Goal: Task Accomplishment & Management: Manage account settings

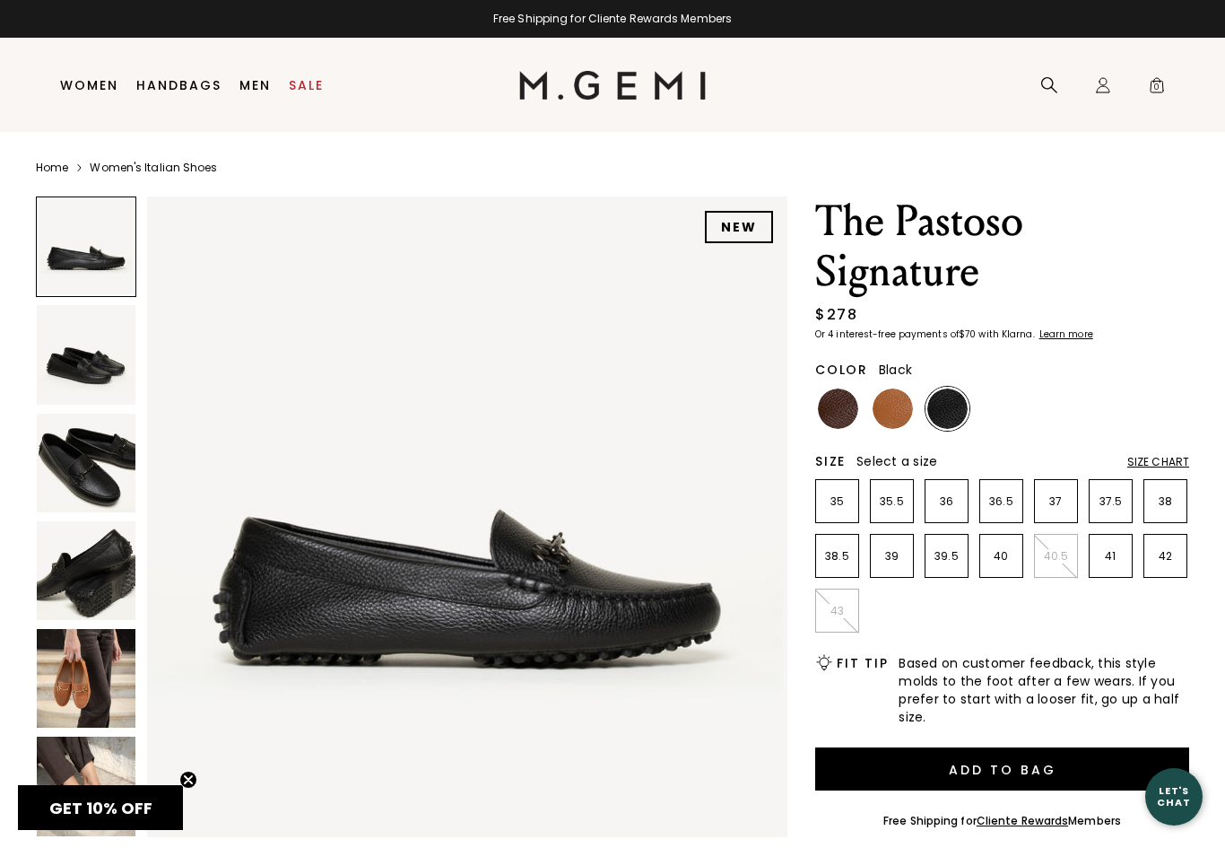
click at [65, 727] on img at bounding box center [86, 678] width 99 height 99
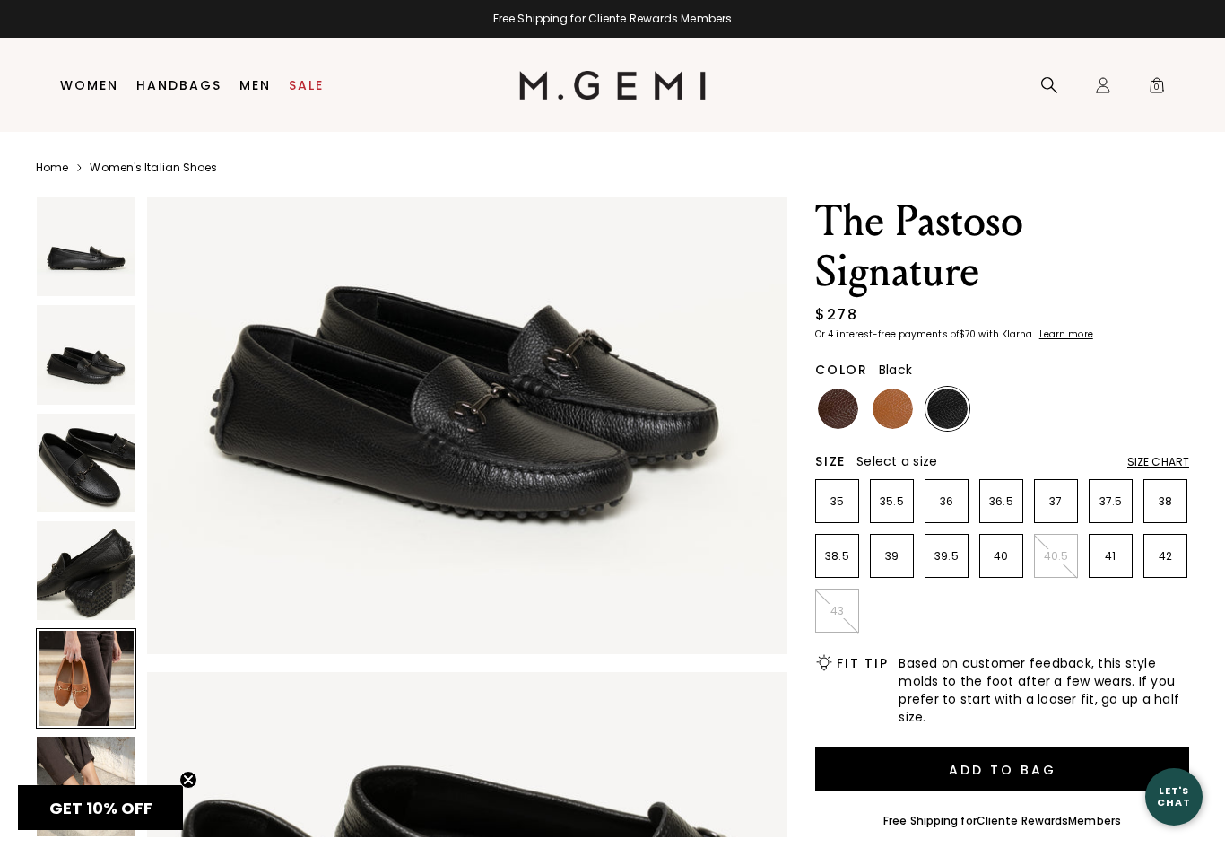
scroll to position [2633, 0]
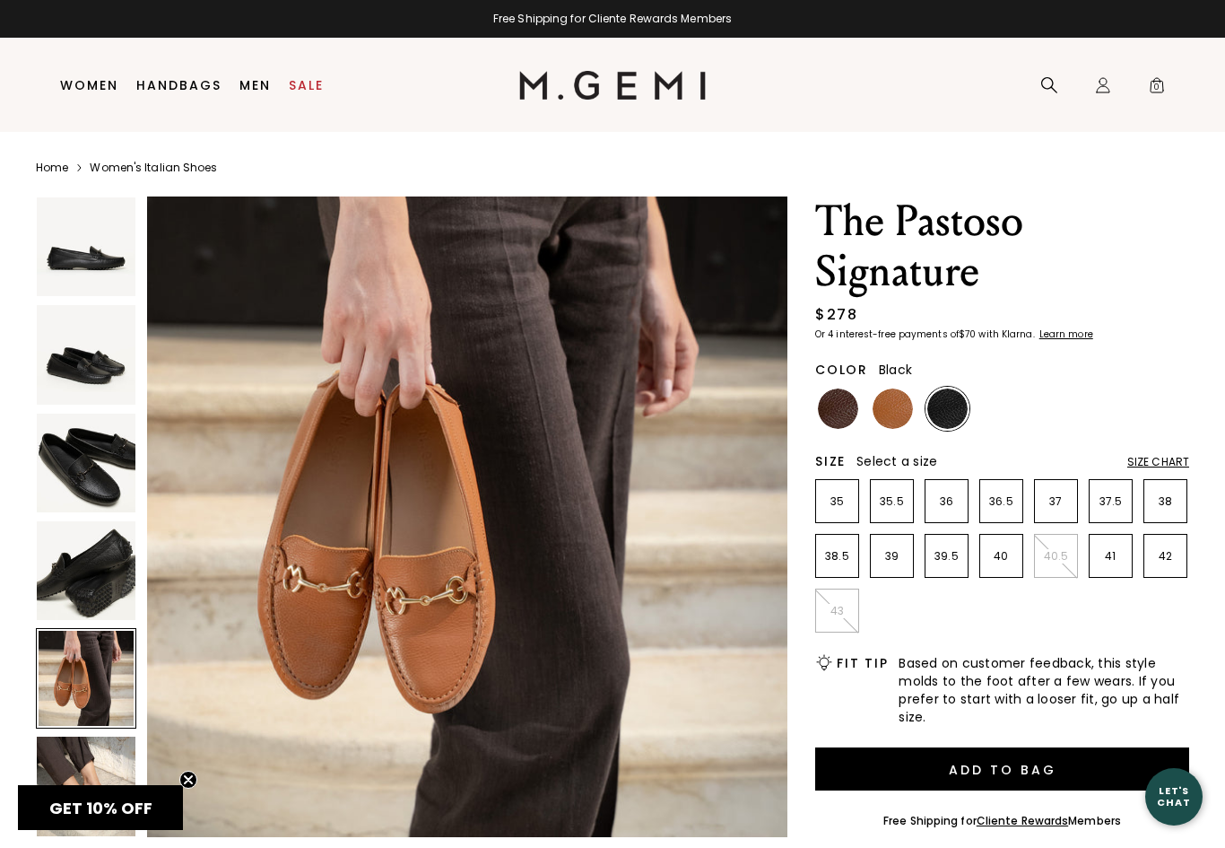
click at [85, 693] on div at bounding box center [86, 678] width 100 height 100
click at [107, 775] on img at bounding box center [86, 785] width 99 height 99
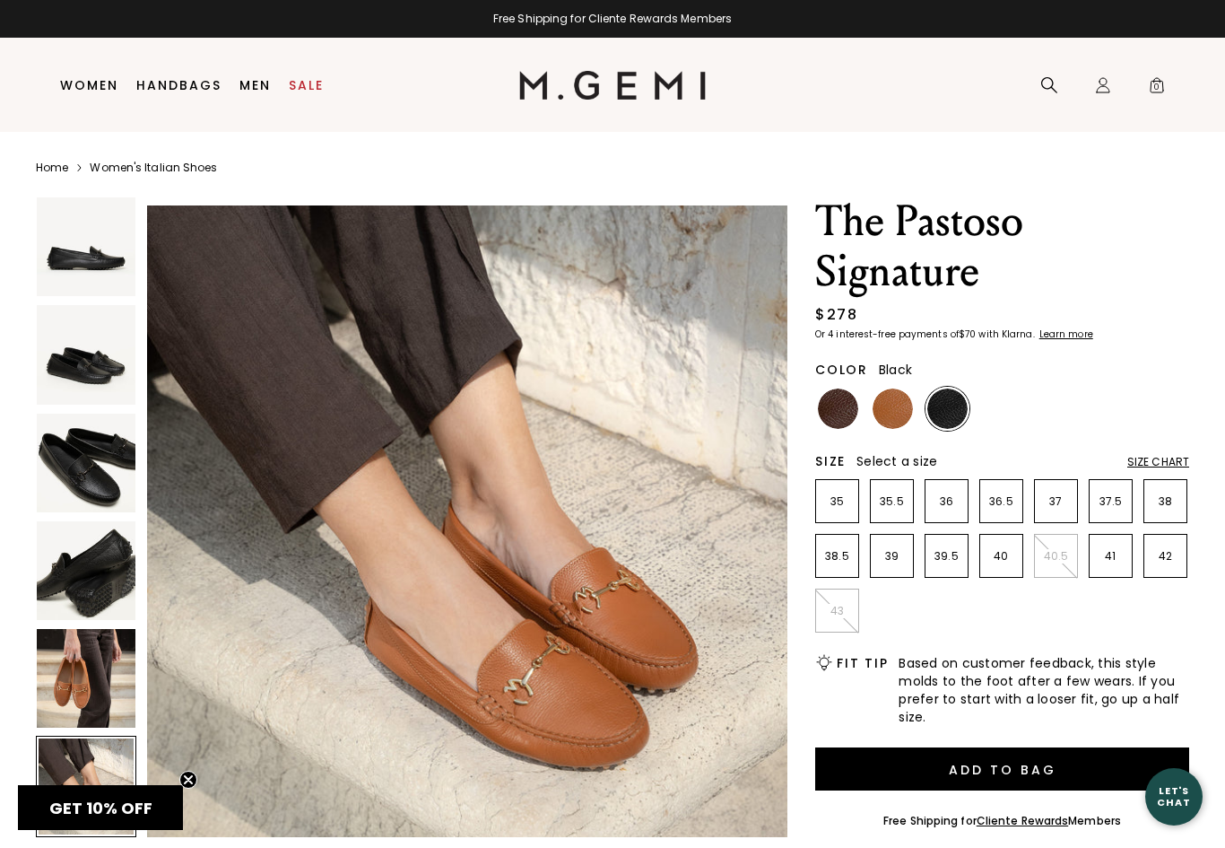
scroll to position [3291, 0]
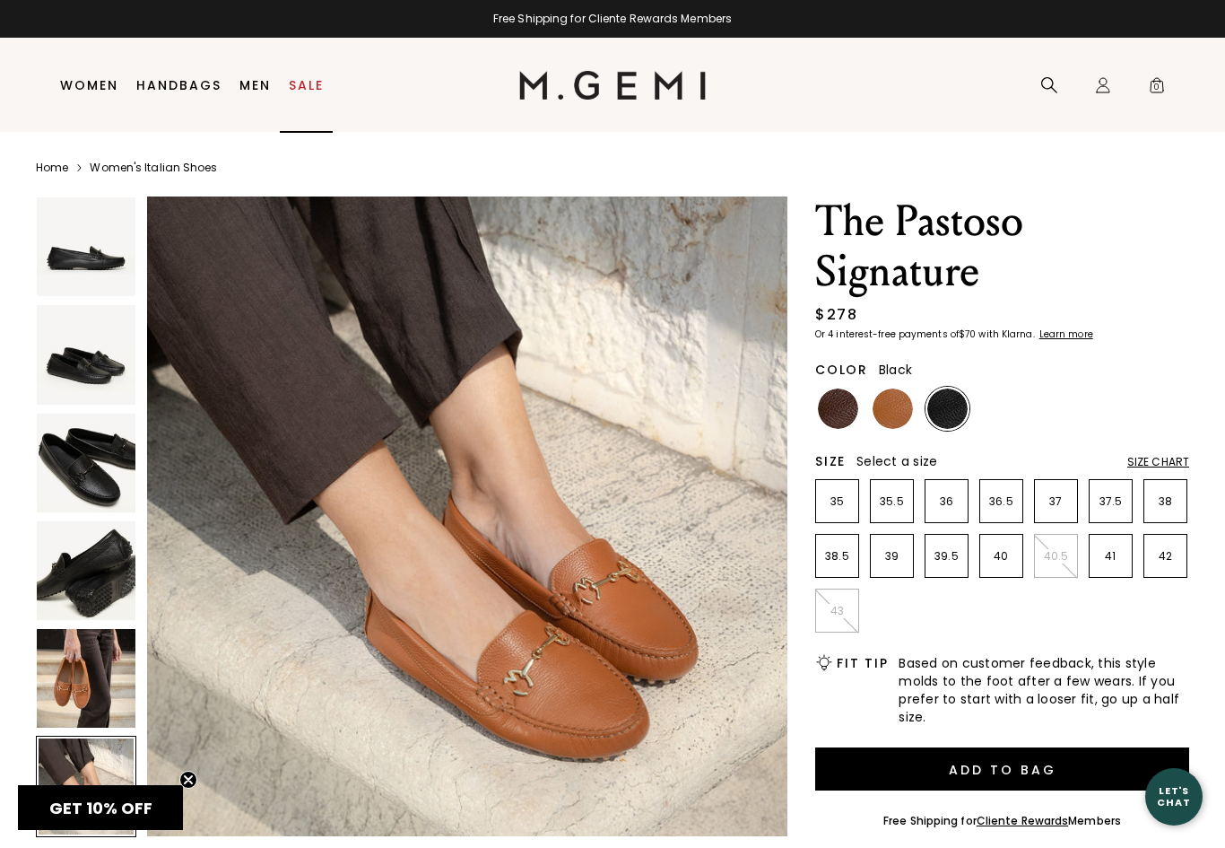
click at [299, 87] on link "Sale" at bounding box center [306, 85] width 35 height 14
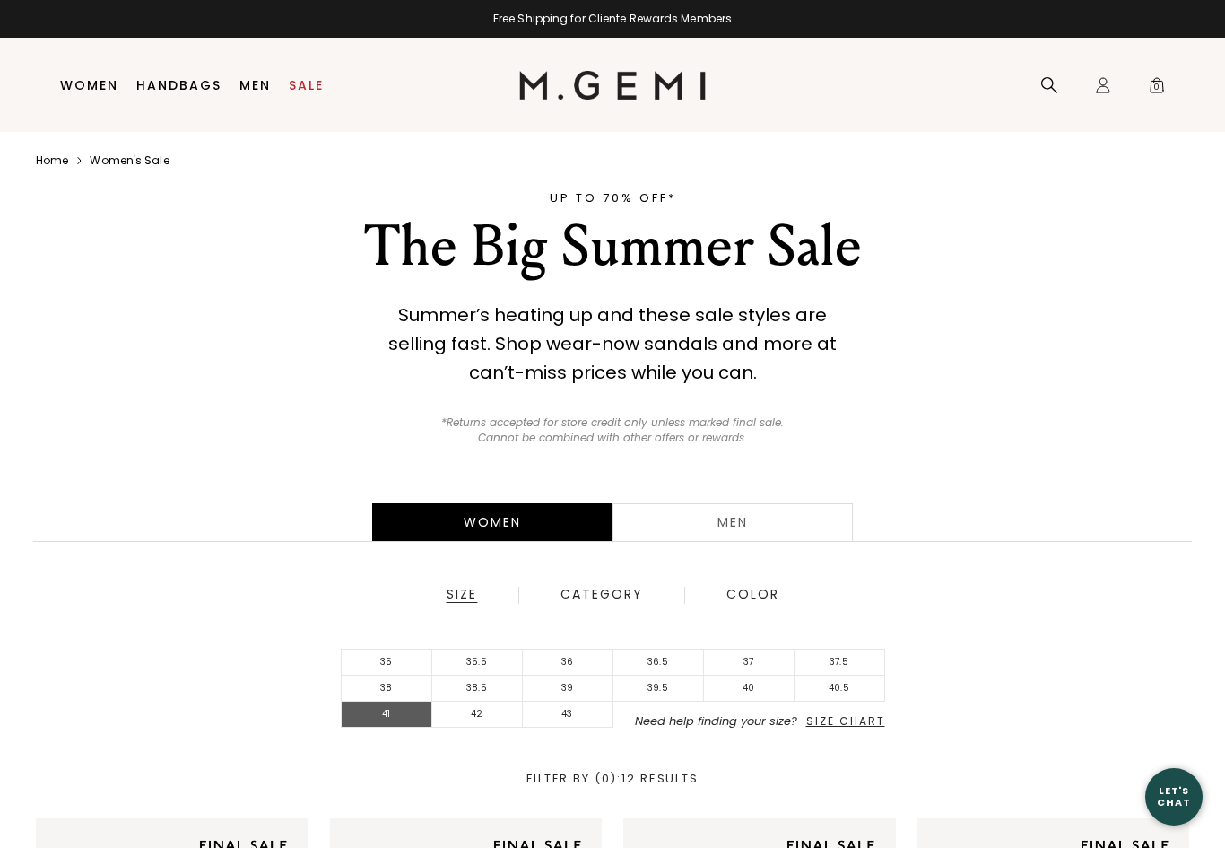
click at [396, 719] on li "41" at bounding box center [387, 714] width 91 height 26
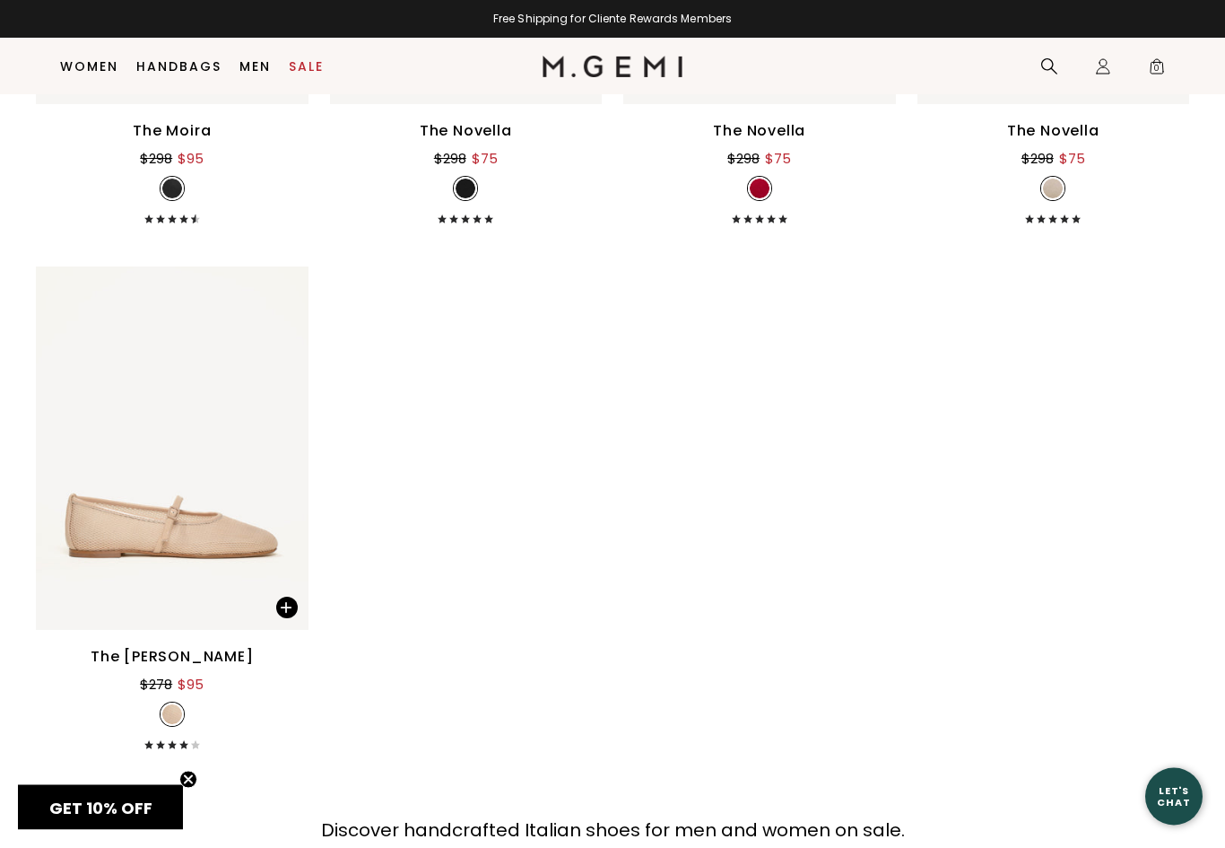
scroll to position [7438, 0]
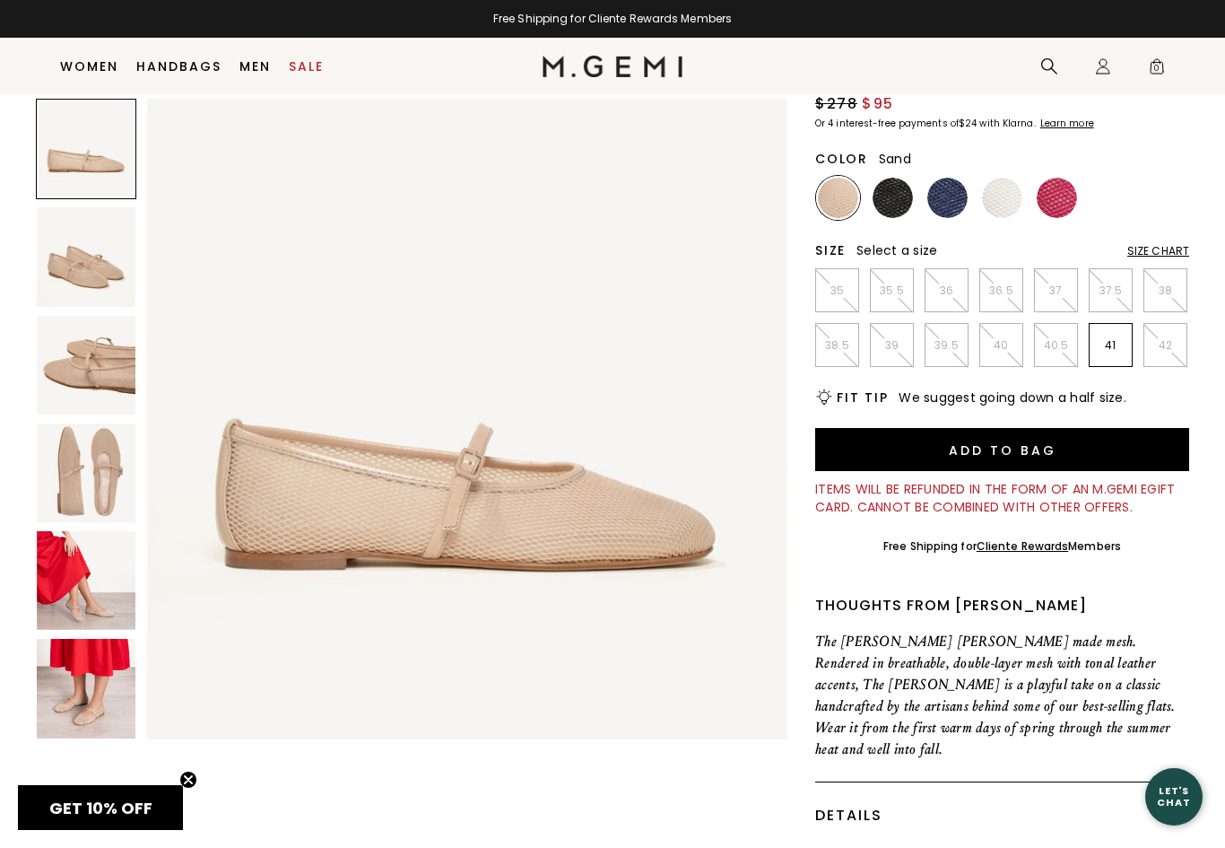
click at [104, 683] on img at bounding box center [86, 688] width 99 height 99
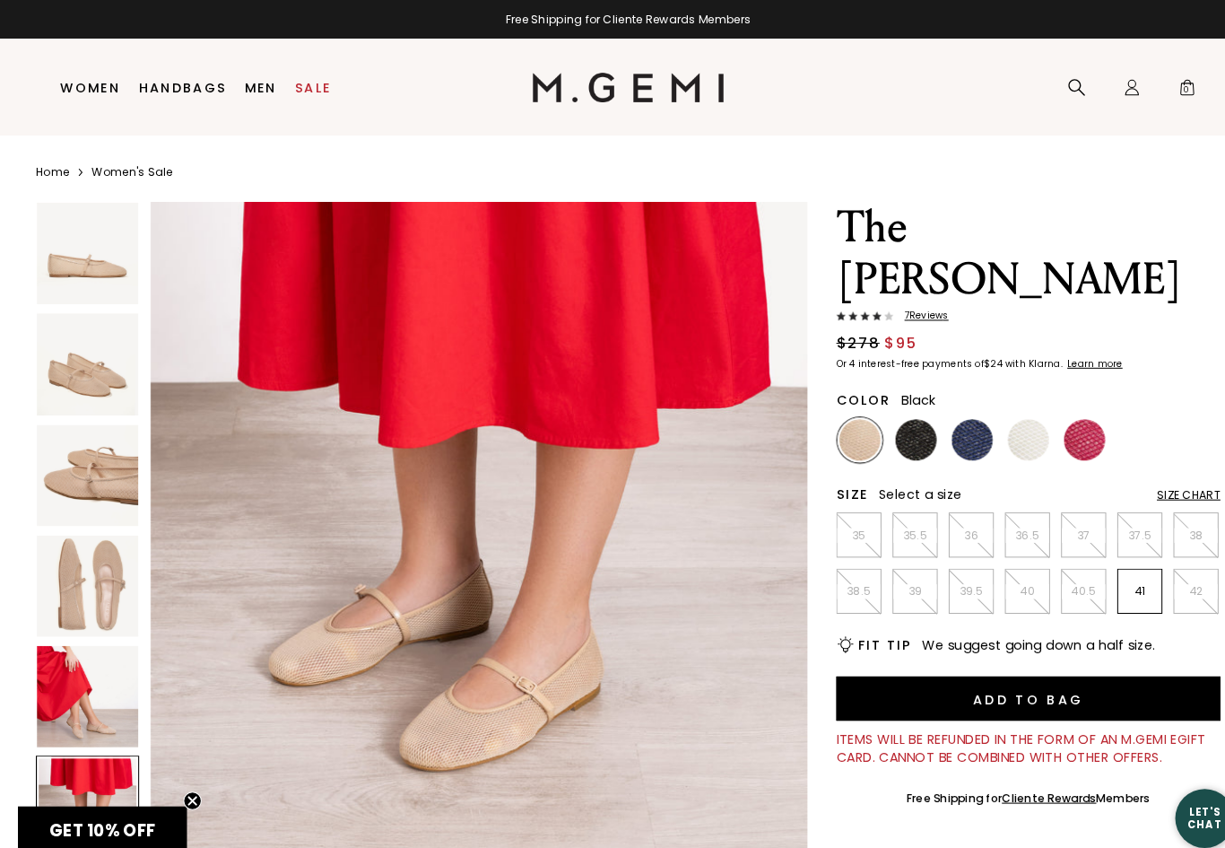
click at [908, 408] on img at bounding box center [893, 428] width 40 height 40
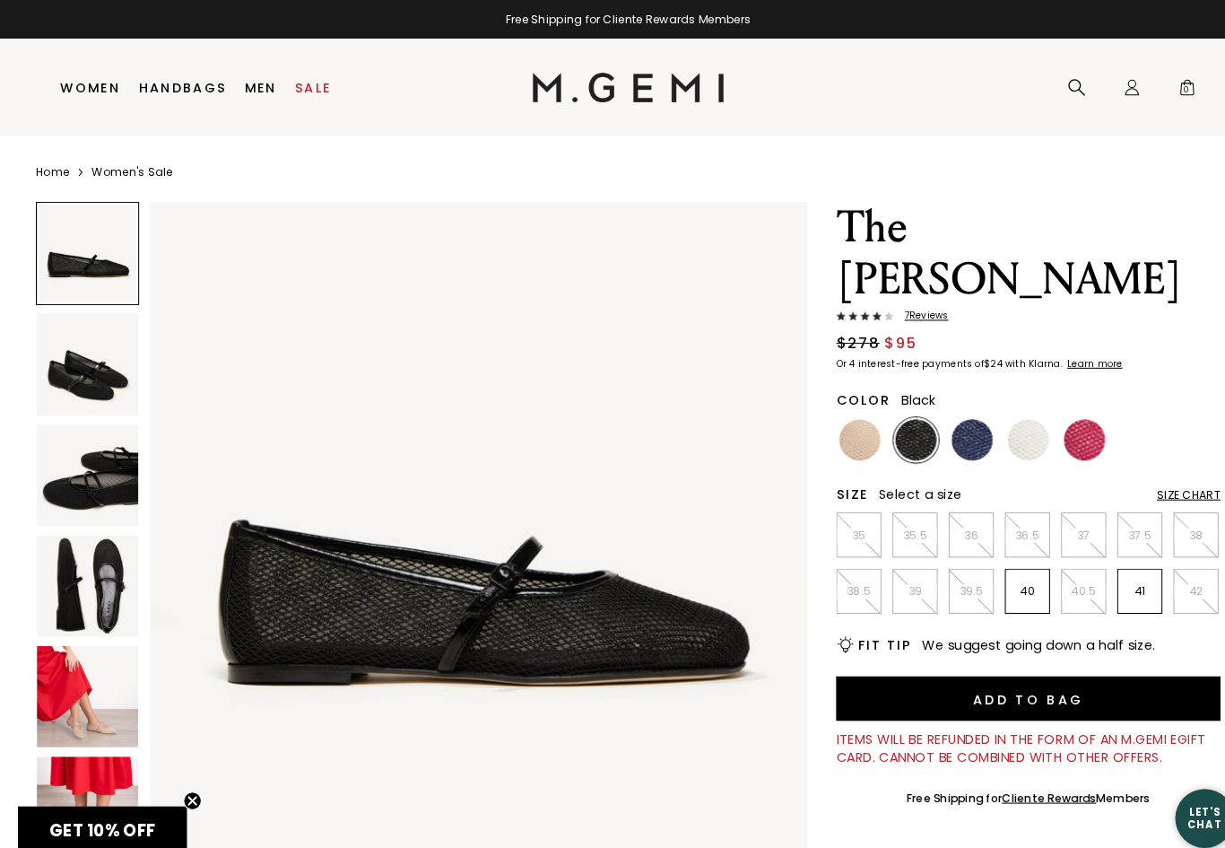
click at [952, 408] on img at bounding box center [947, 428] width 40 height 40
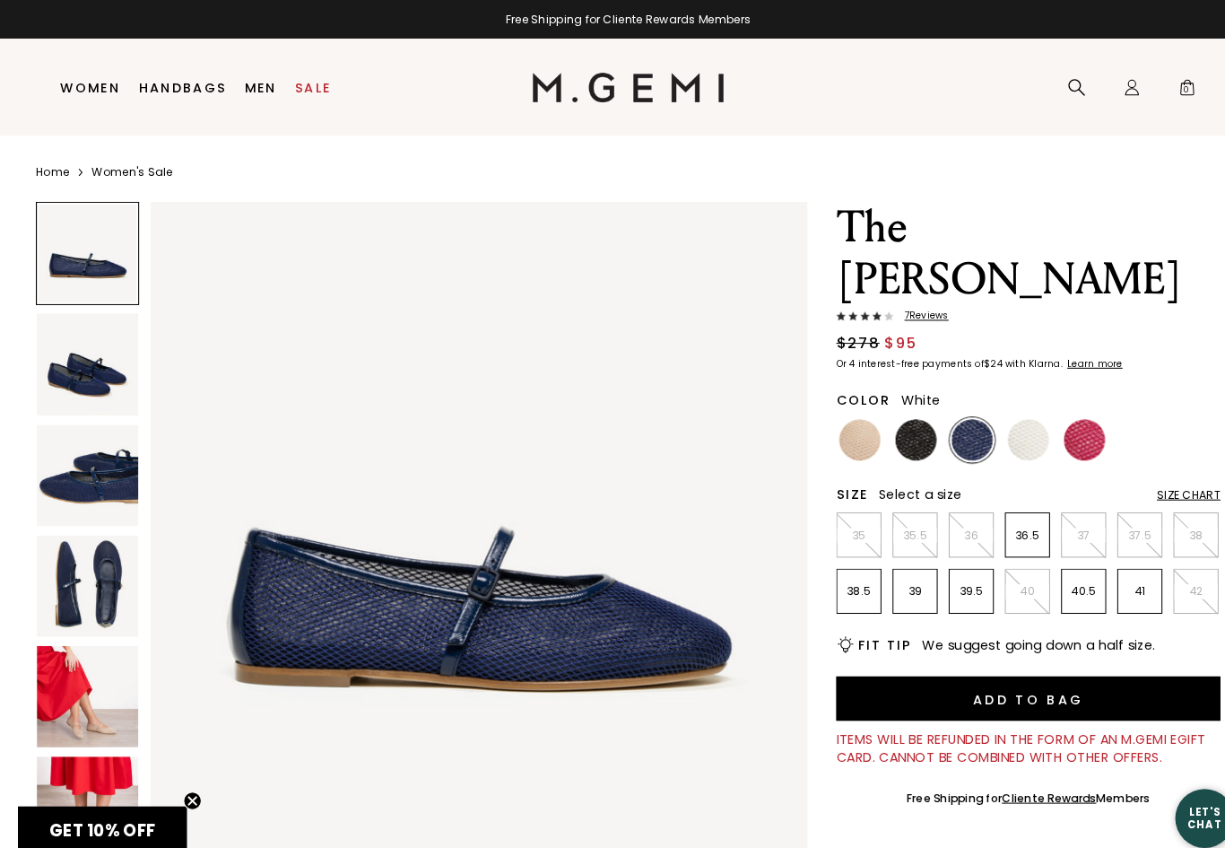
click at [1011, 408] on img at bounding box center [1002, 428] width 40 height 40
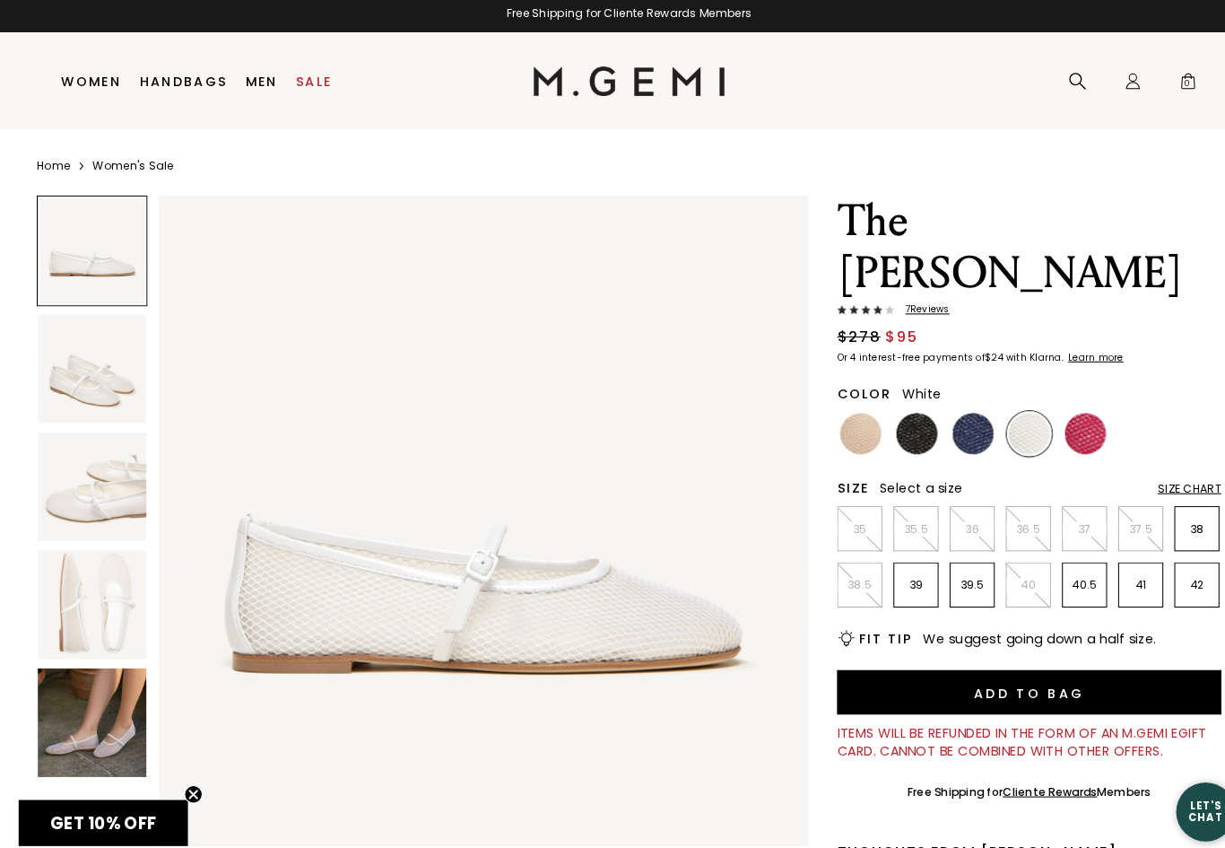
click at [132, 675] on img at bounding box center [90, 710] width 106 height 106
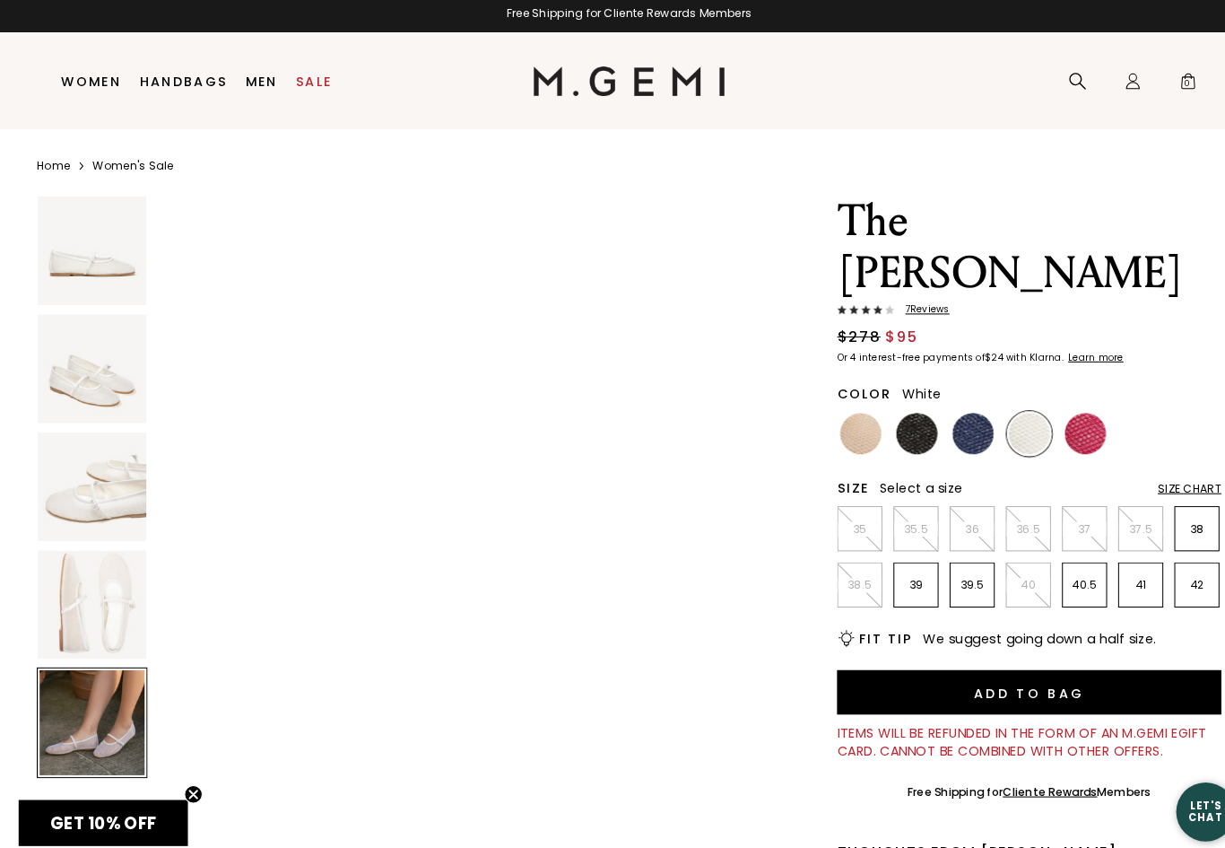
scroll to position [2605, 0]
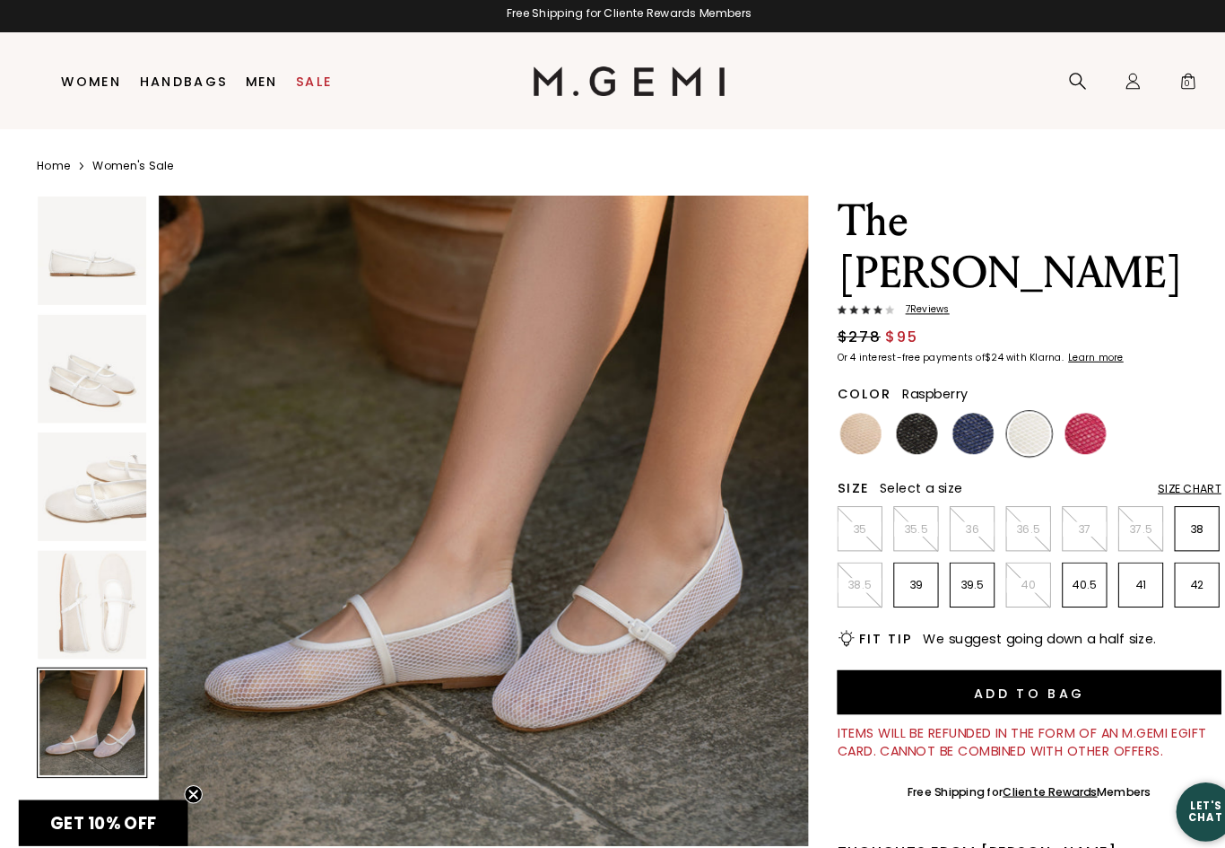
click at [1056, 408] on img at bounding box center [1057, 428] width 40 height 40
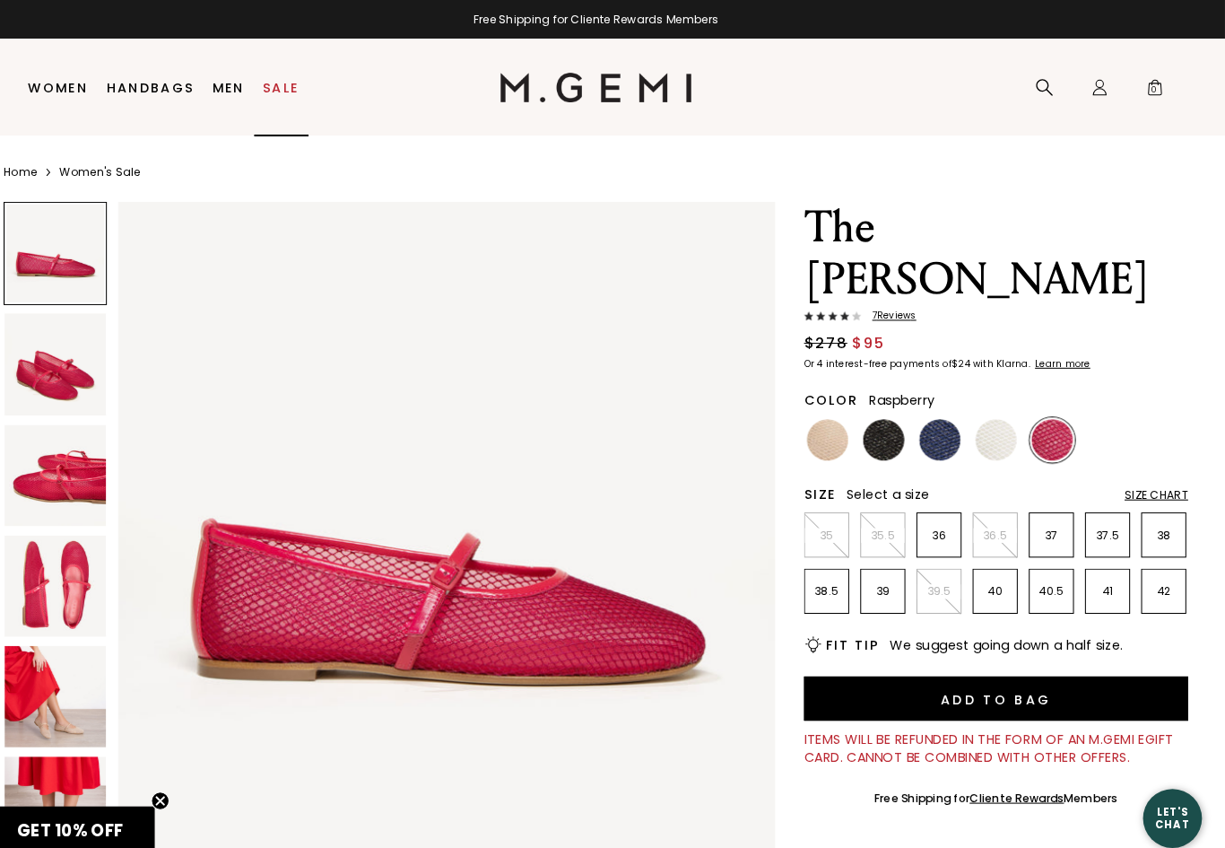
click at [289, 88] on link "Sale" at bounding box center [306, 85] width 35 height 14
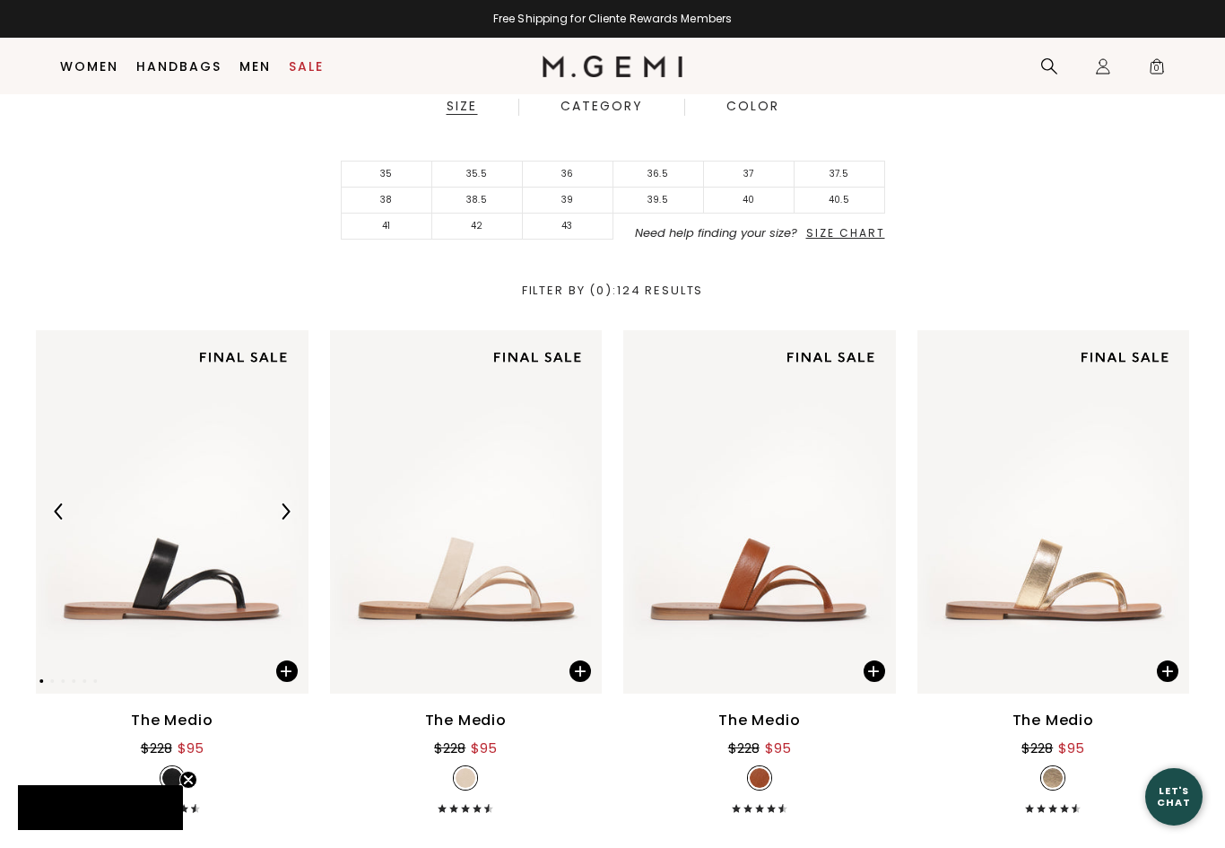
scroll to position [450, 0]
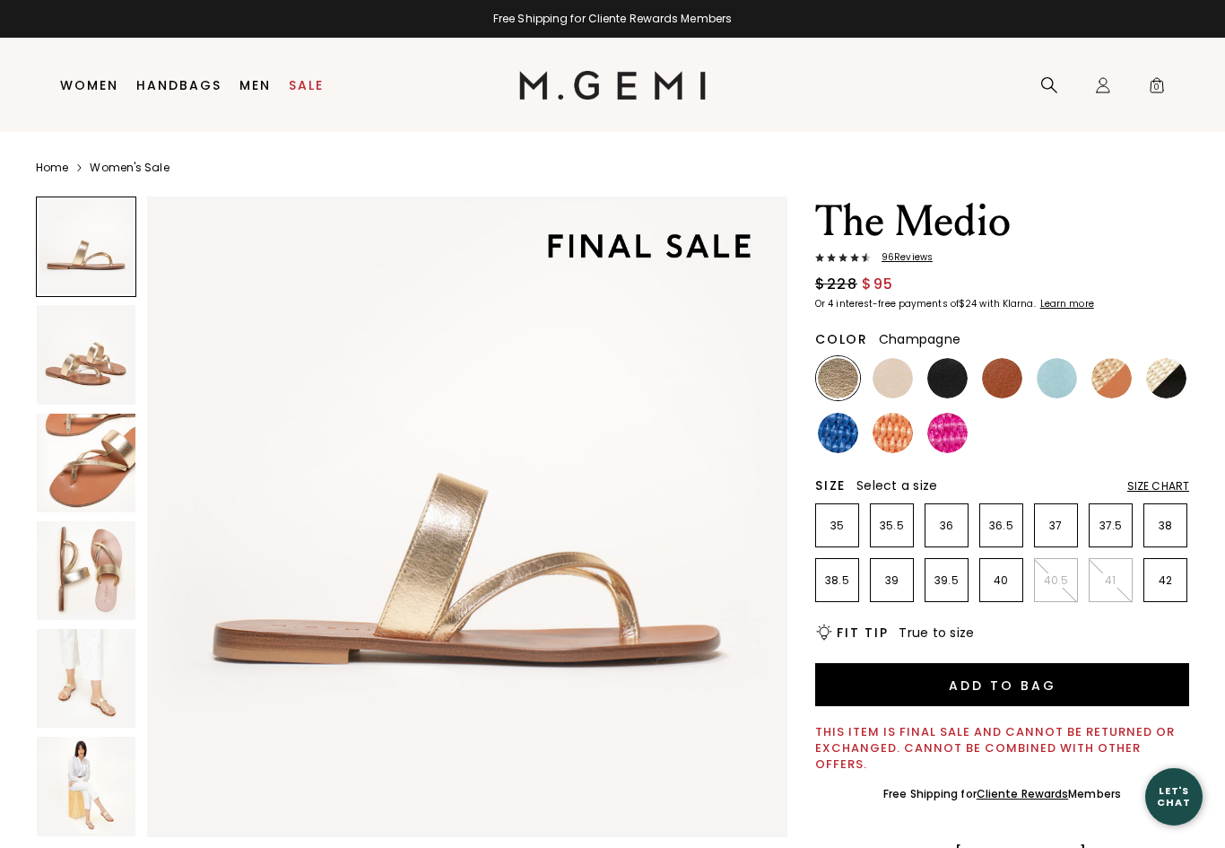
click at [307, 83] on link "Sale" at bounding box center [306, 85] width 35 height 14
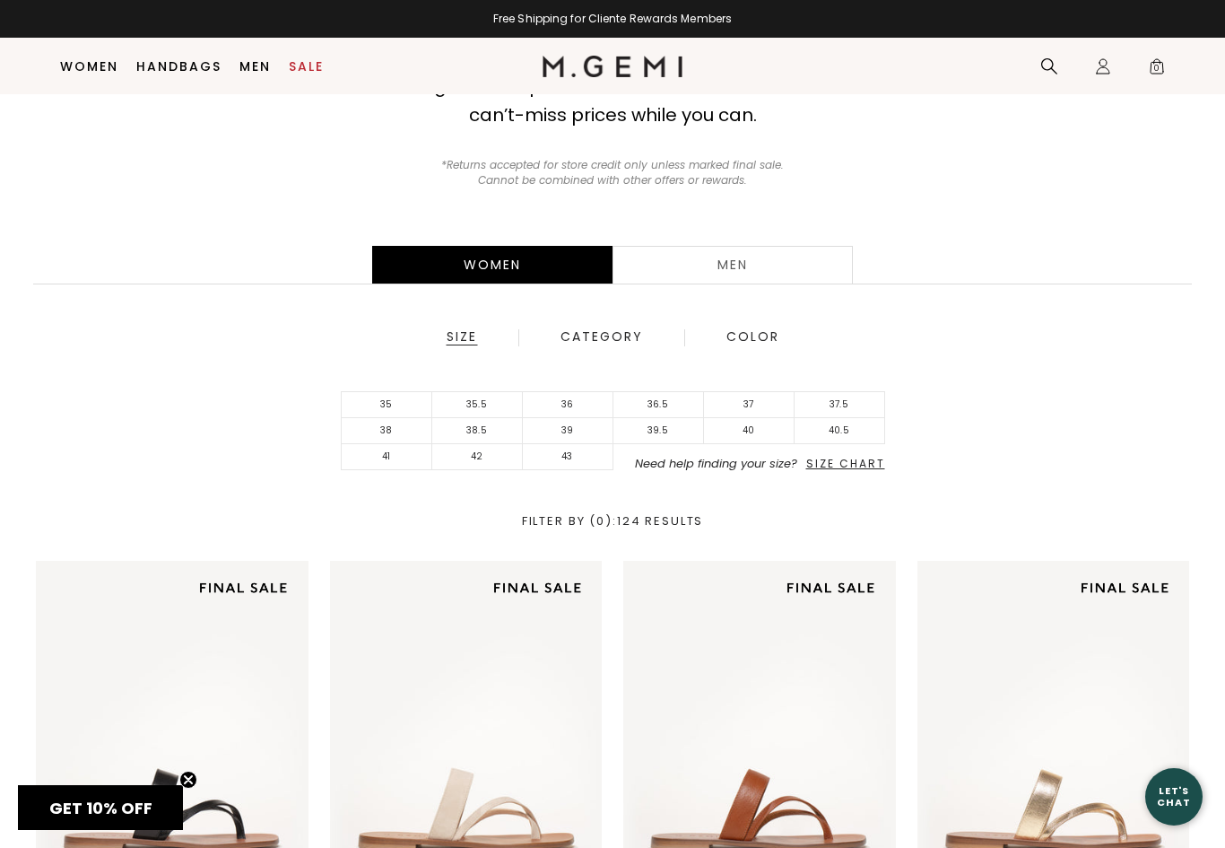
click at [596, 337] on div "Category" at bounding box center [602, 337] width 84 height 16
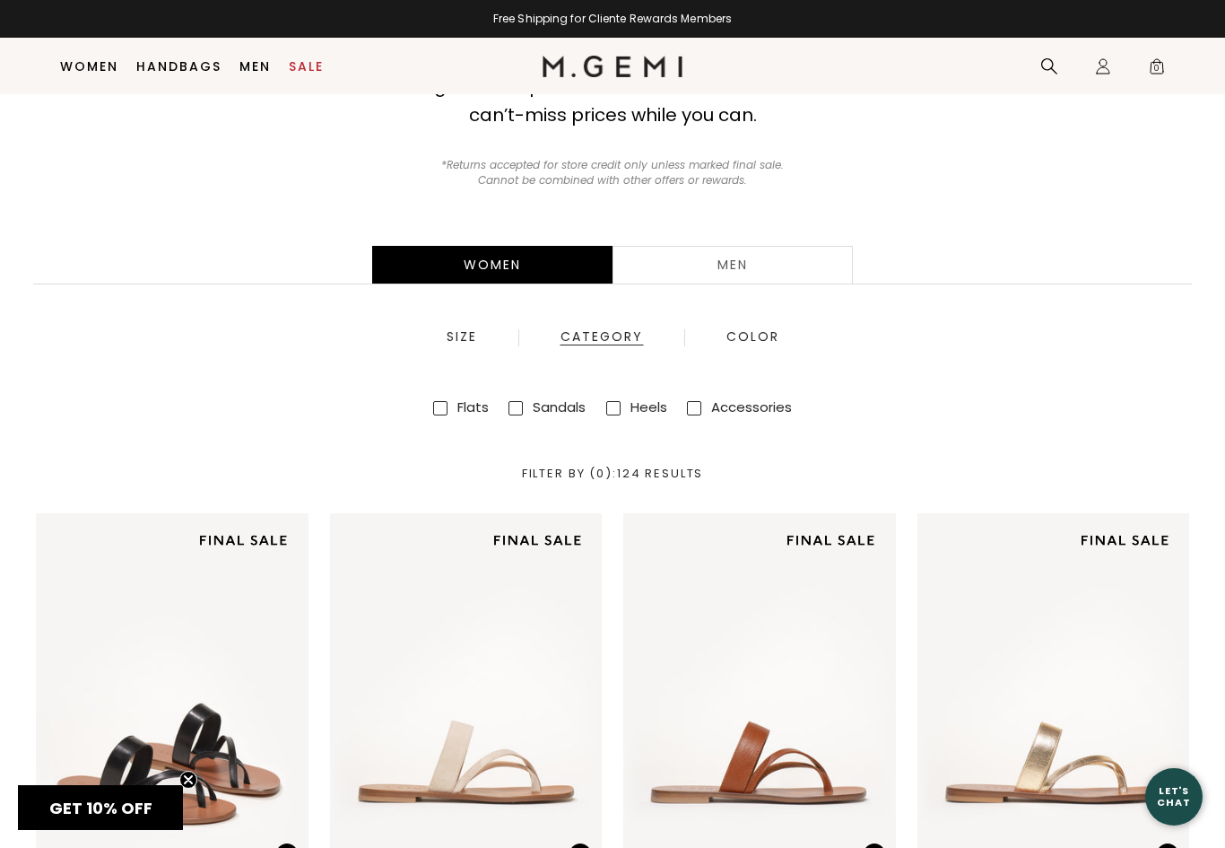
click at [744, 398] on label "Accessories" at bounding box center [751, 406] width 81 height 19
click at [701, 401] on input "Accessories" at bounding box center [694, 408] width 14 height 14
checkbox input "true"
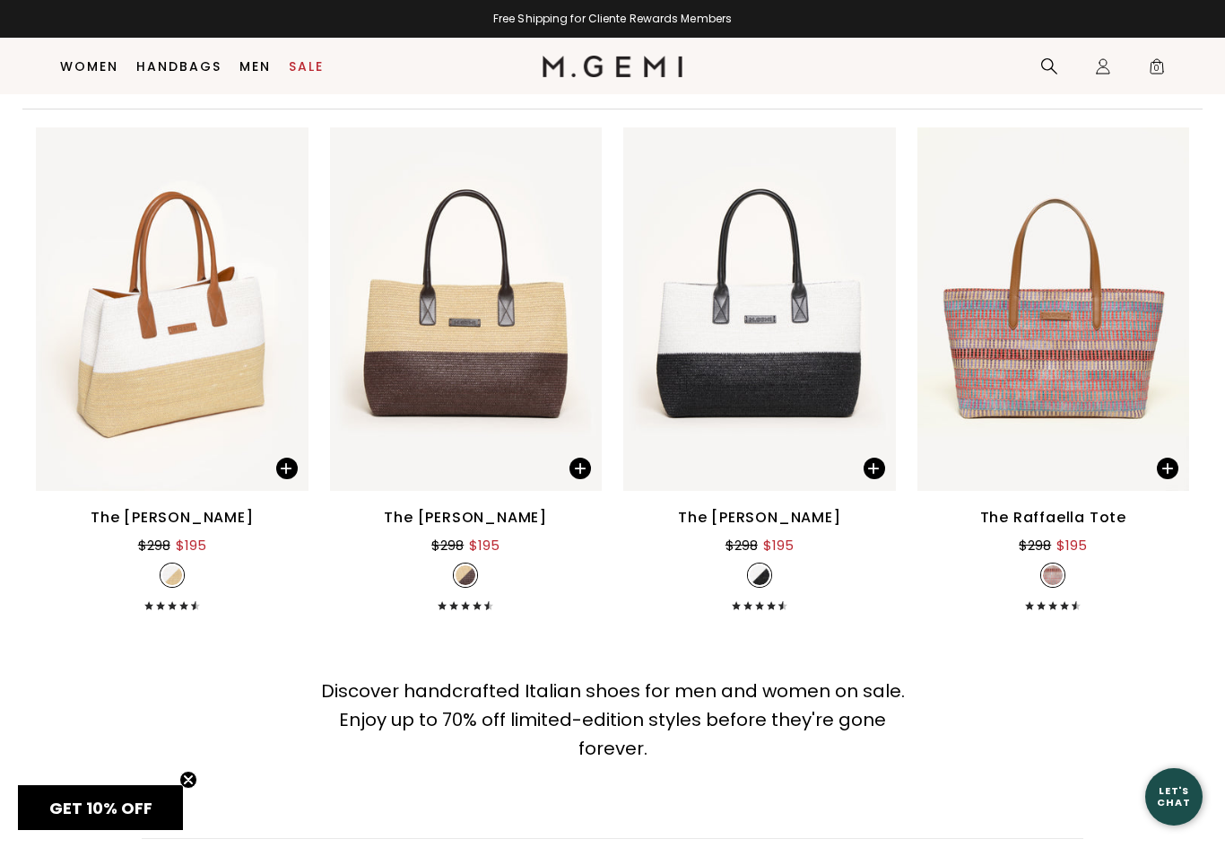
scroll to position [645, 0]
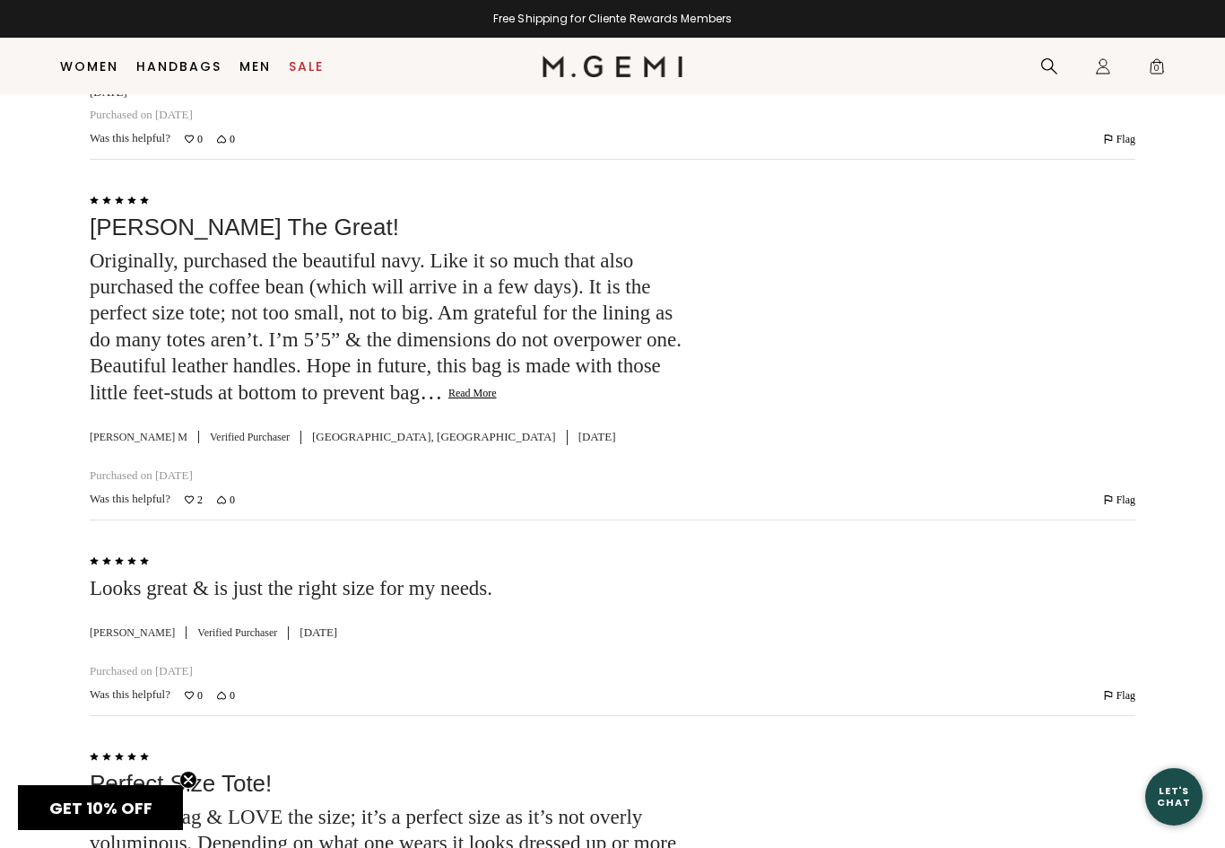
scroll to position [5749, 0]
click at [448, 387] on button "Read More" at bounding box center [472, 394] width 48 height 14
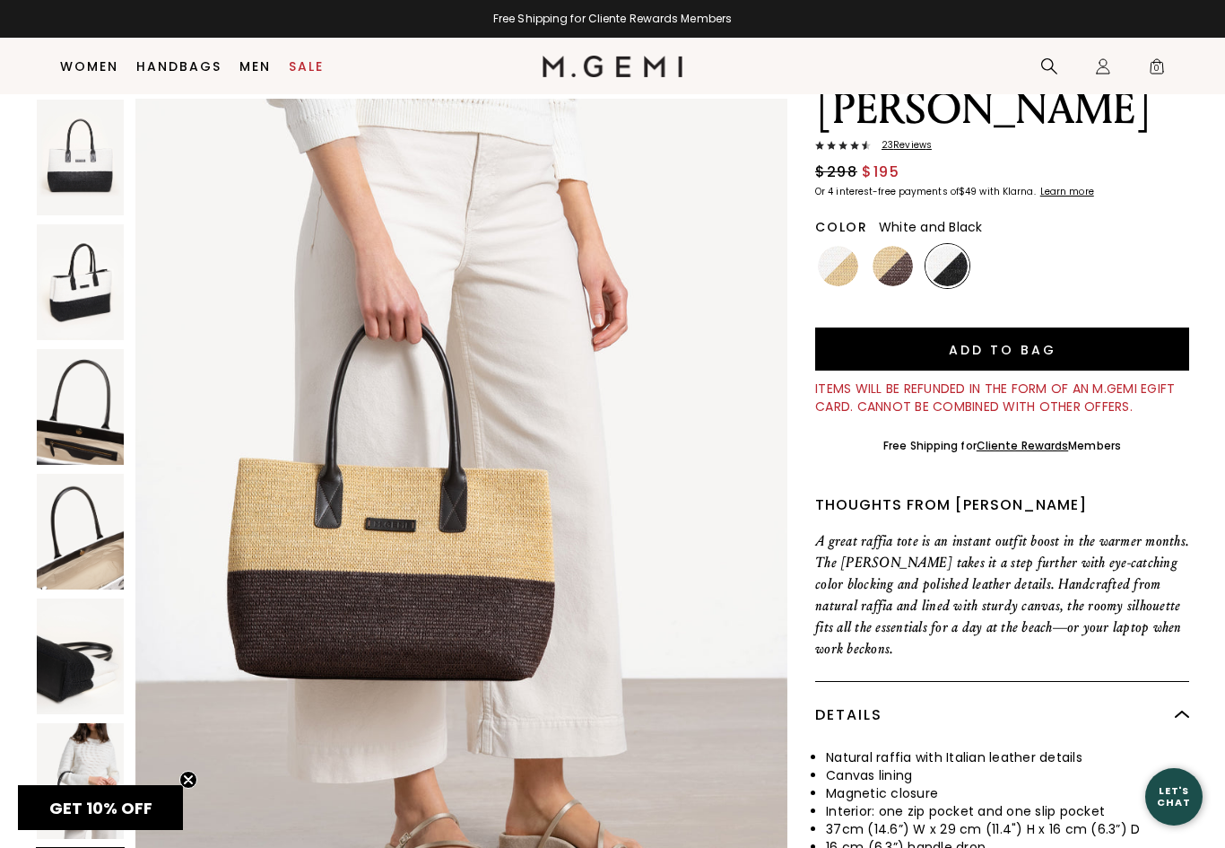
scroll to position [124, 0]
click at [951, 247] on img at bounding box center [947, 267] width 40 height 40
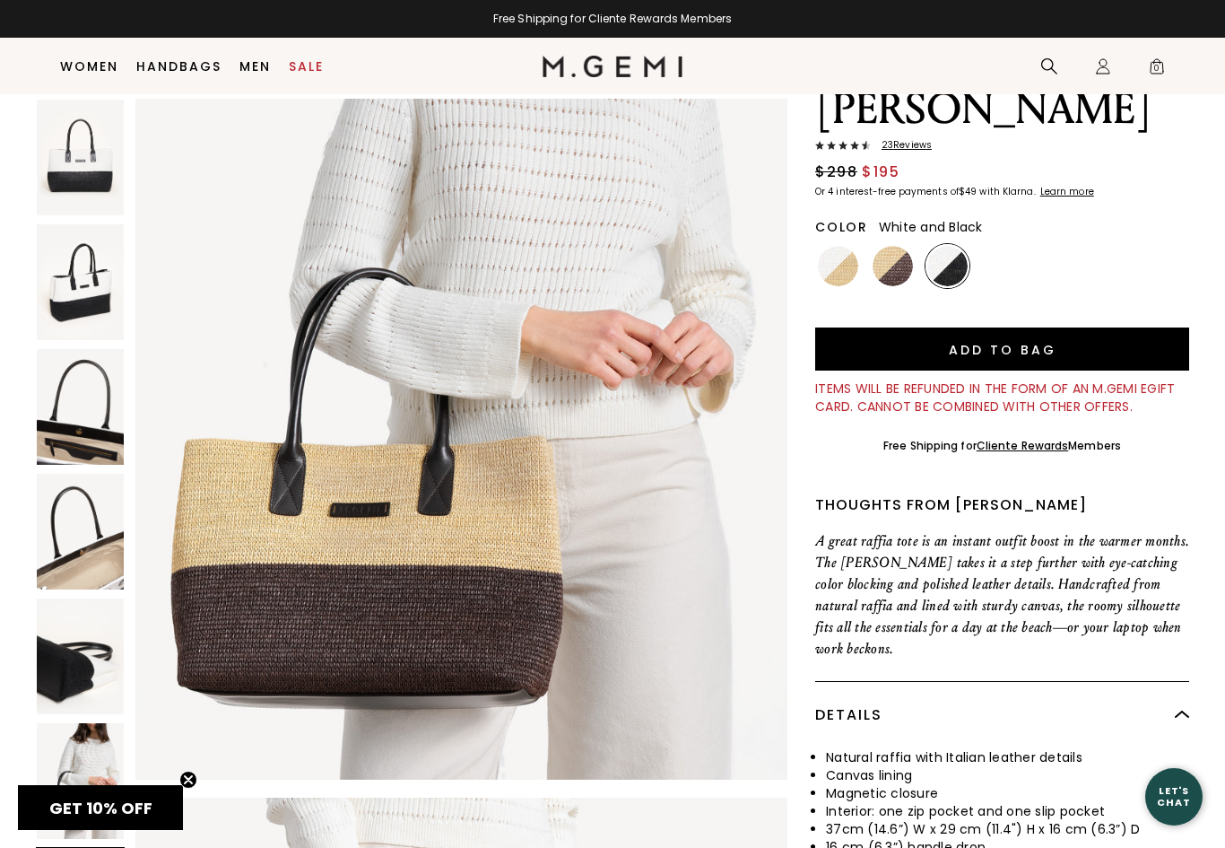
scroll to position [4580, 0]
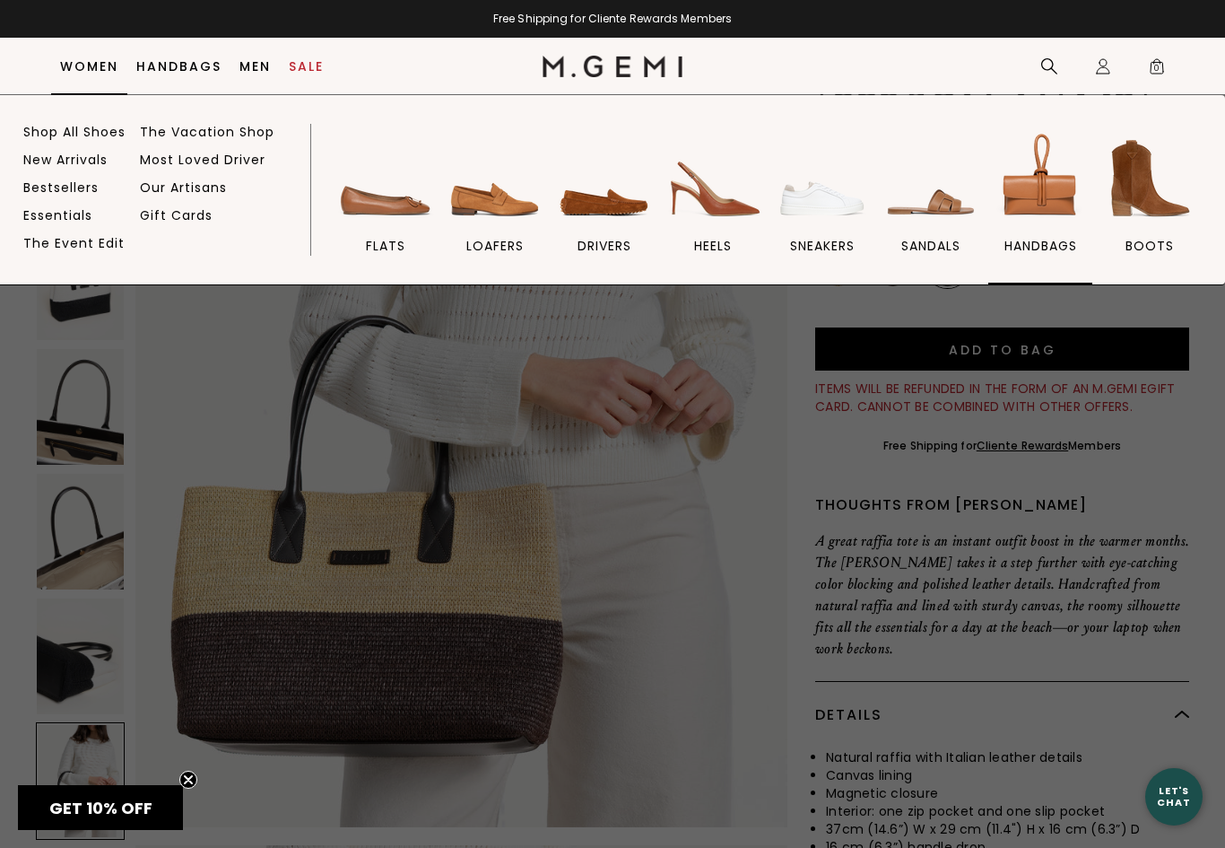
click at [1049, 210] on img at bounding box center [1040, 178] width 100 height 100
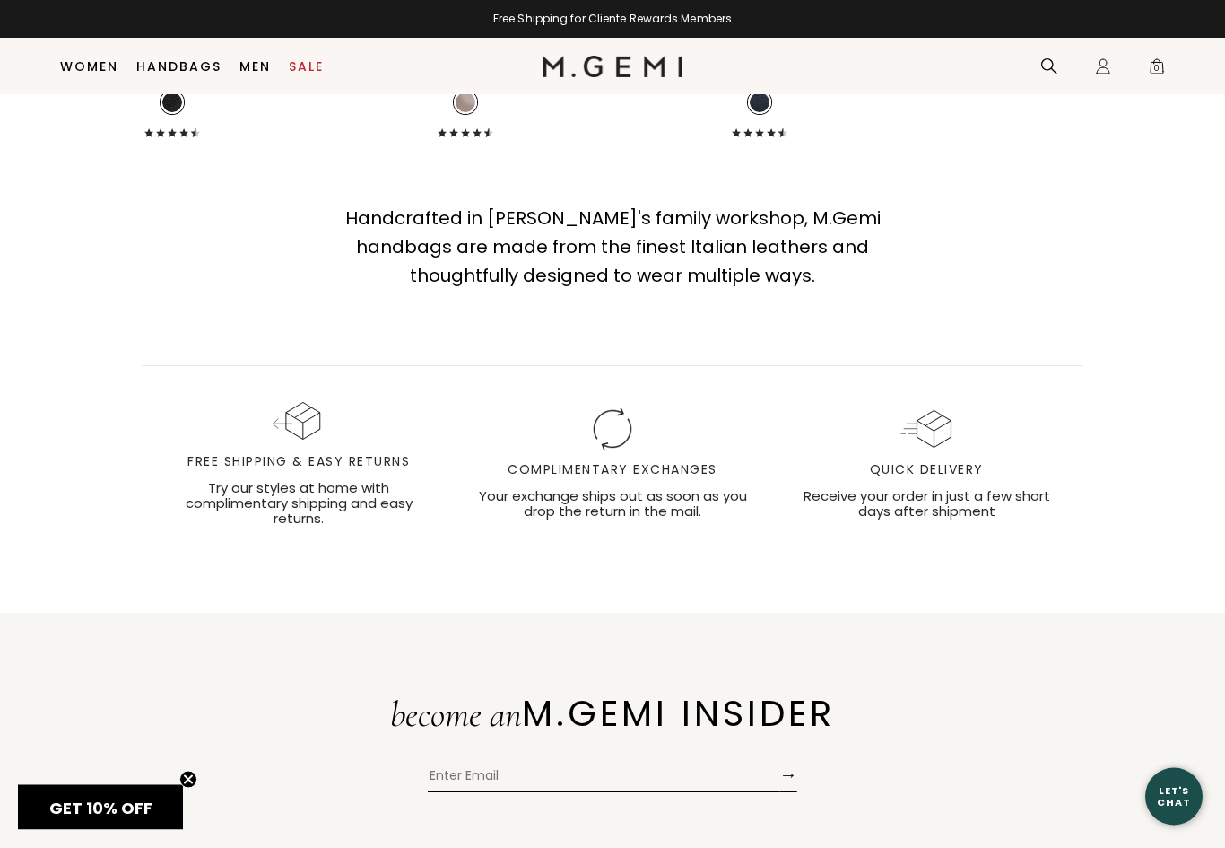
scroll to position [5012, 0]
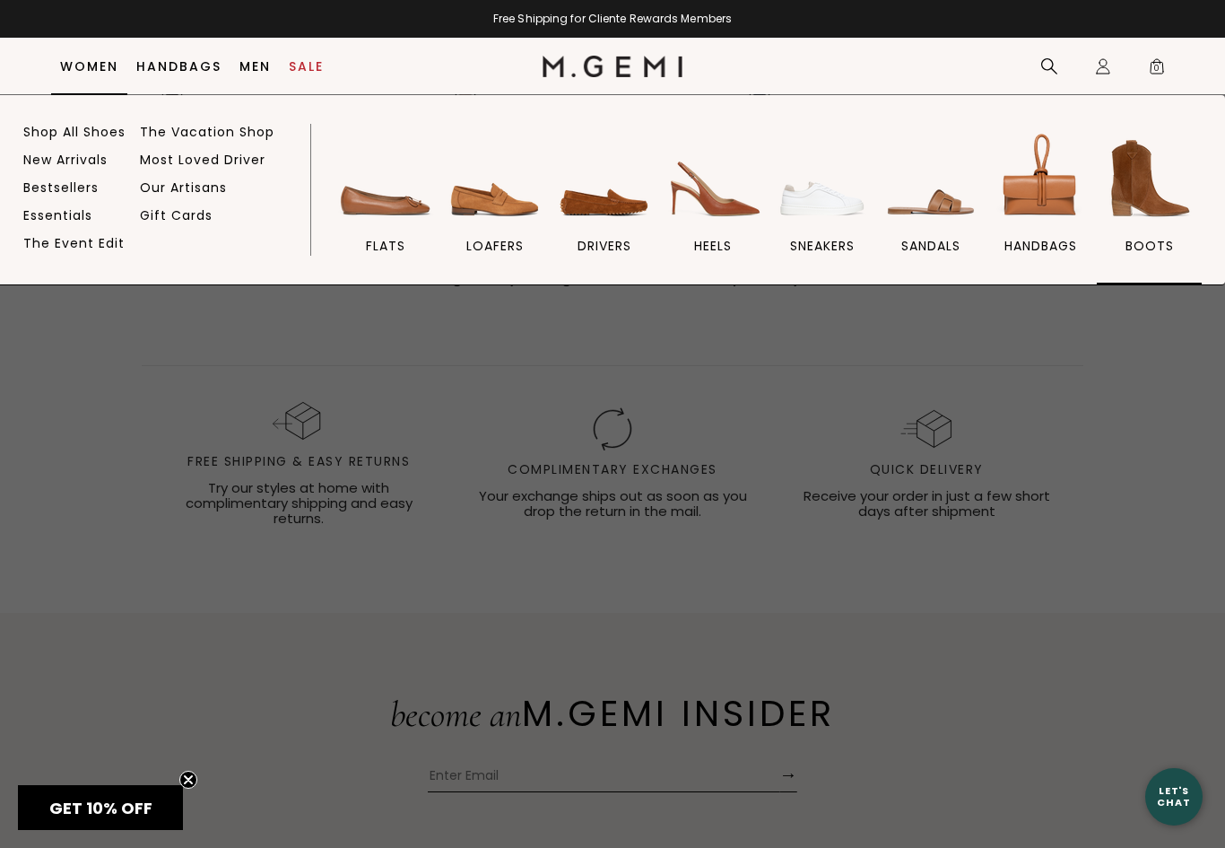
click at [1179, 185] on img at bounding box center [1150, 178] width 100 height 100
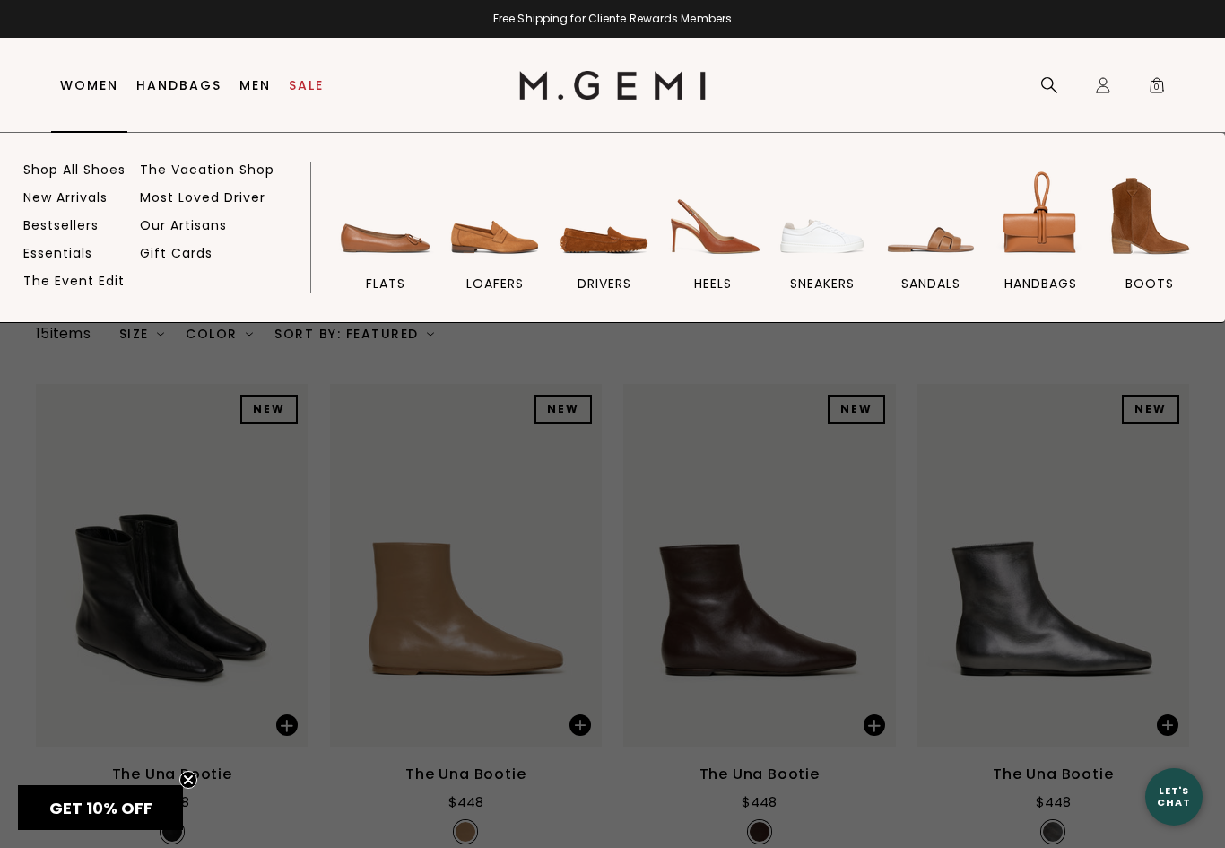
click at [94, 166] on link "Shop All Shoes" at bounding box center [74, 169] width 102 height 16
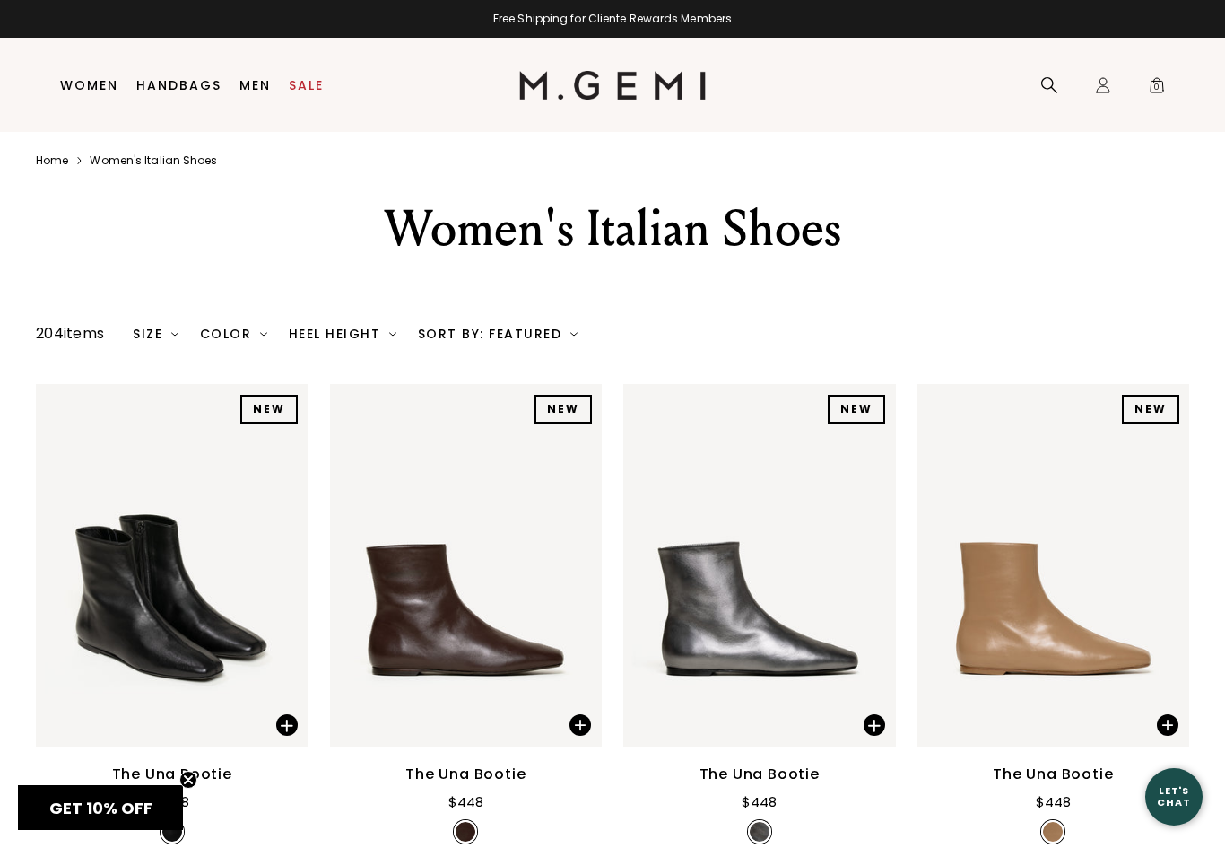
click at [562, 341] on div "Sort By: Featured" at bounding box center [498, 333] width 160 height 14
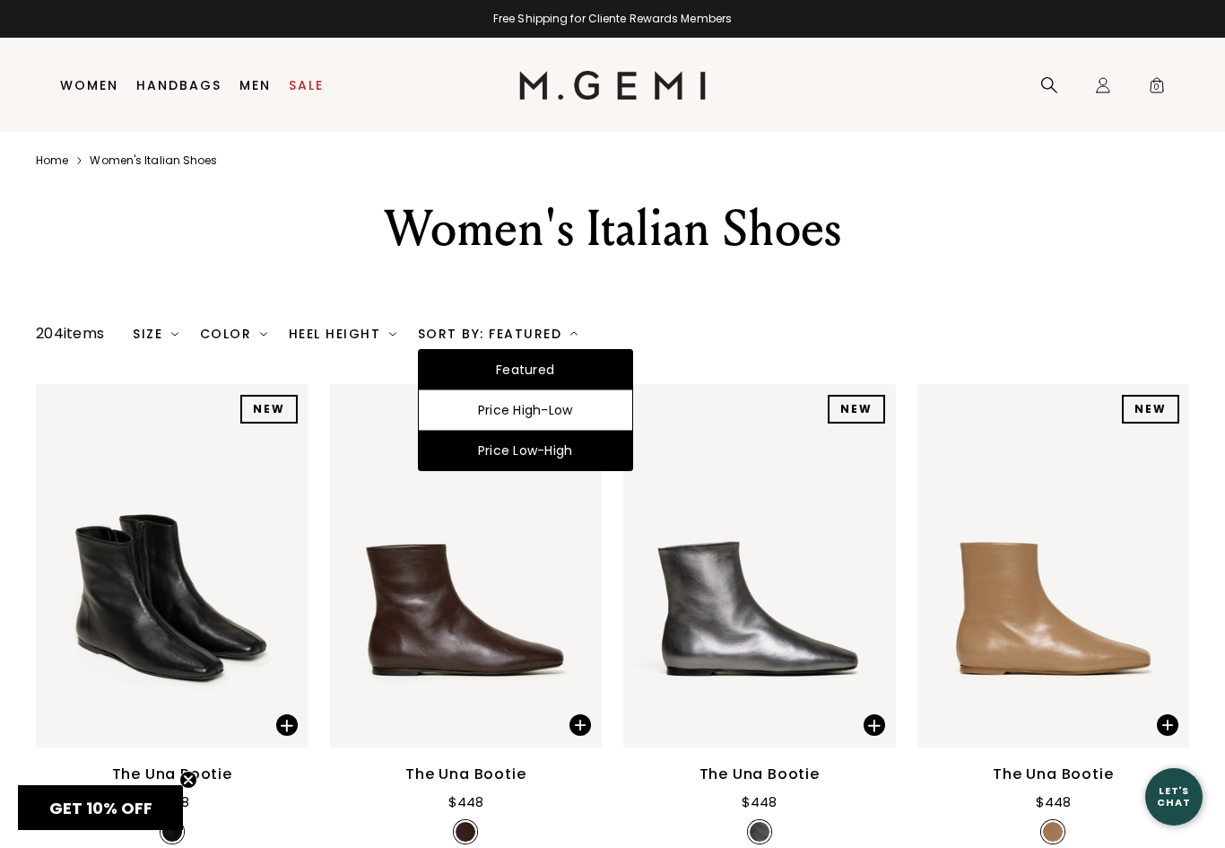
click at [594, 470] on div "Price Low-High" at bounding box center [525, 450] width 213 height 39
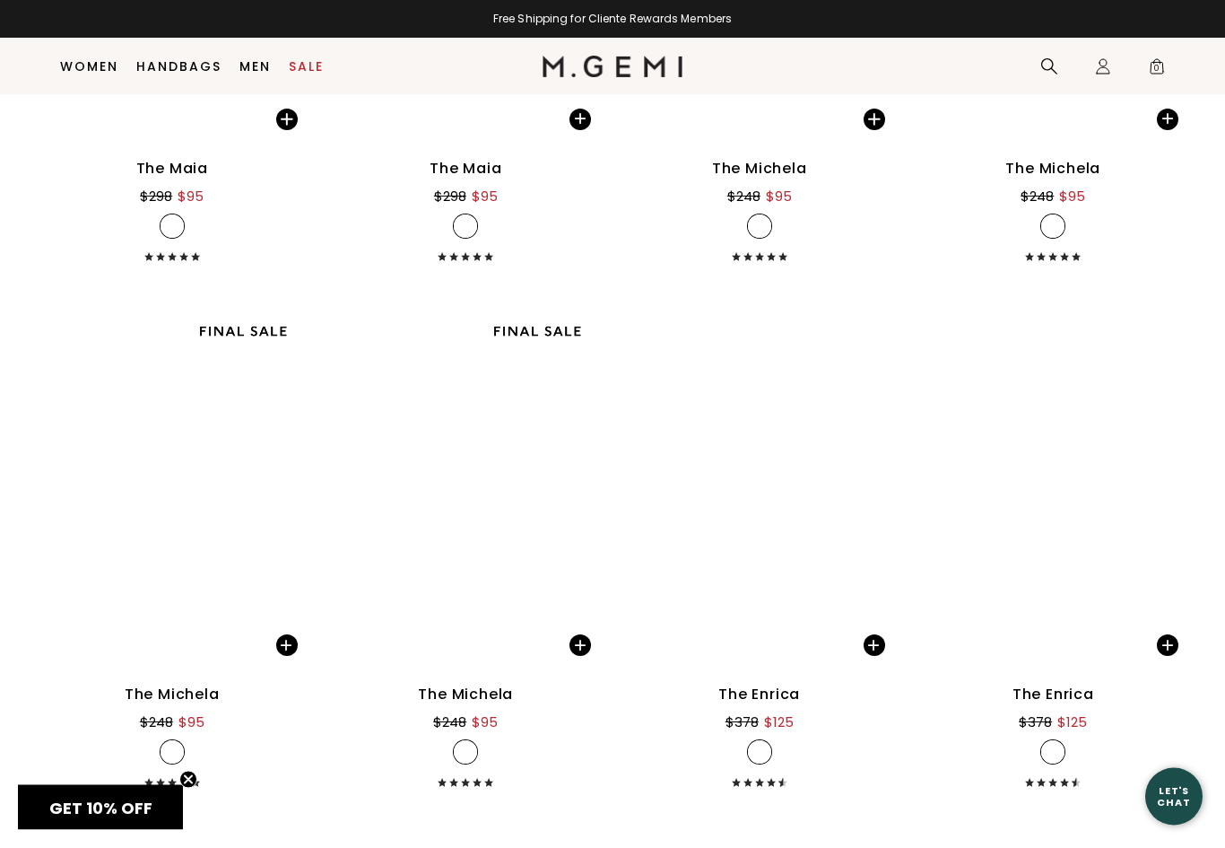
scroll to position [4358, 0]
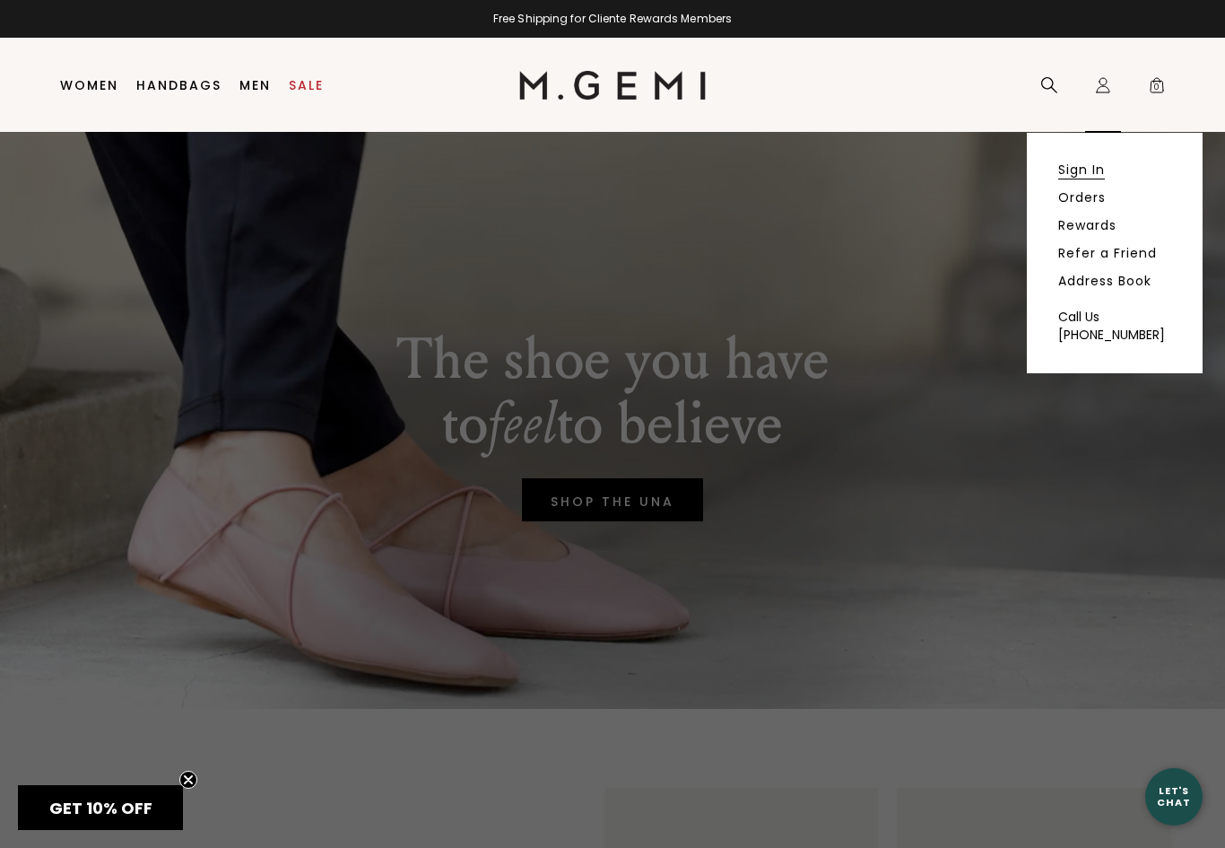
click at [1085, 173] on link "Sign In" at bounding box center [1081, 169] width 47 height 16
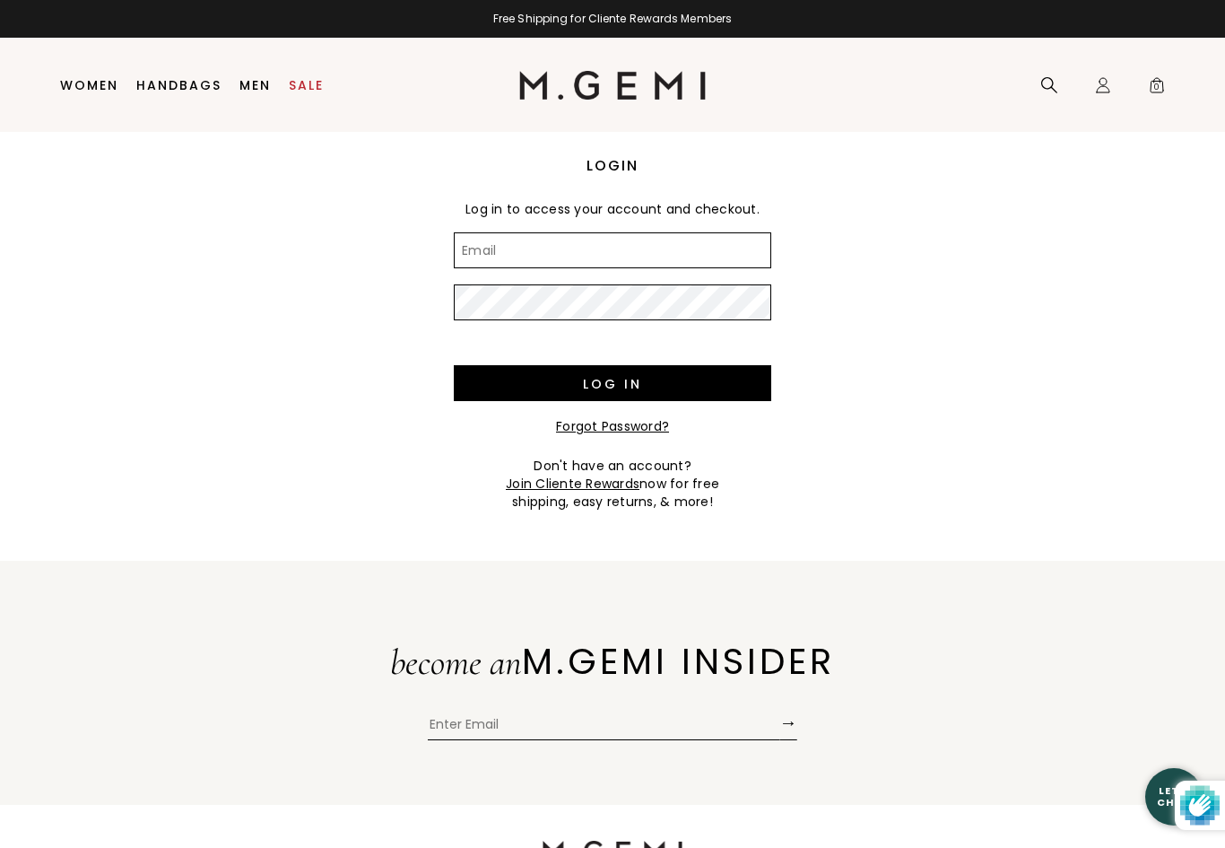
type input "[EMAIL_ADDRESS][DOMAIN_NAME]"
click at [613, 383] on input "Log in" at bounding box center [613, 383] width 318 height 36
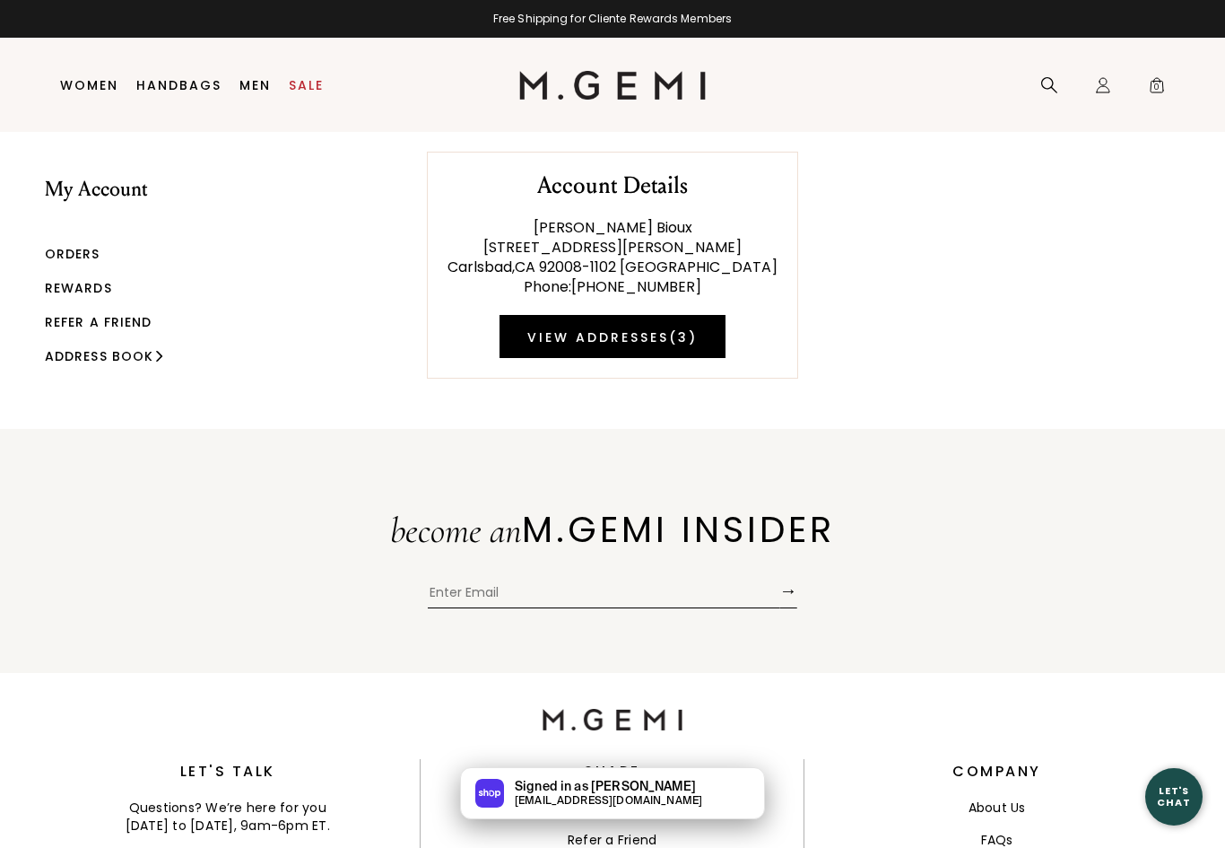
click at [85, 279] on link "Rewards" at bounding box center [78, 288] width 67 height 18
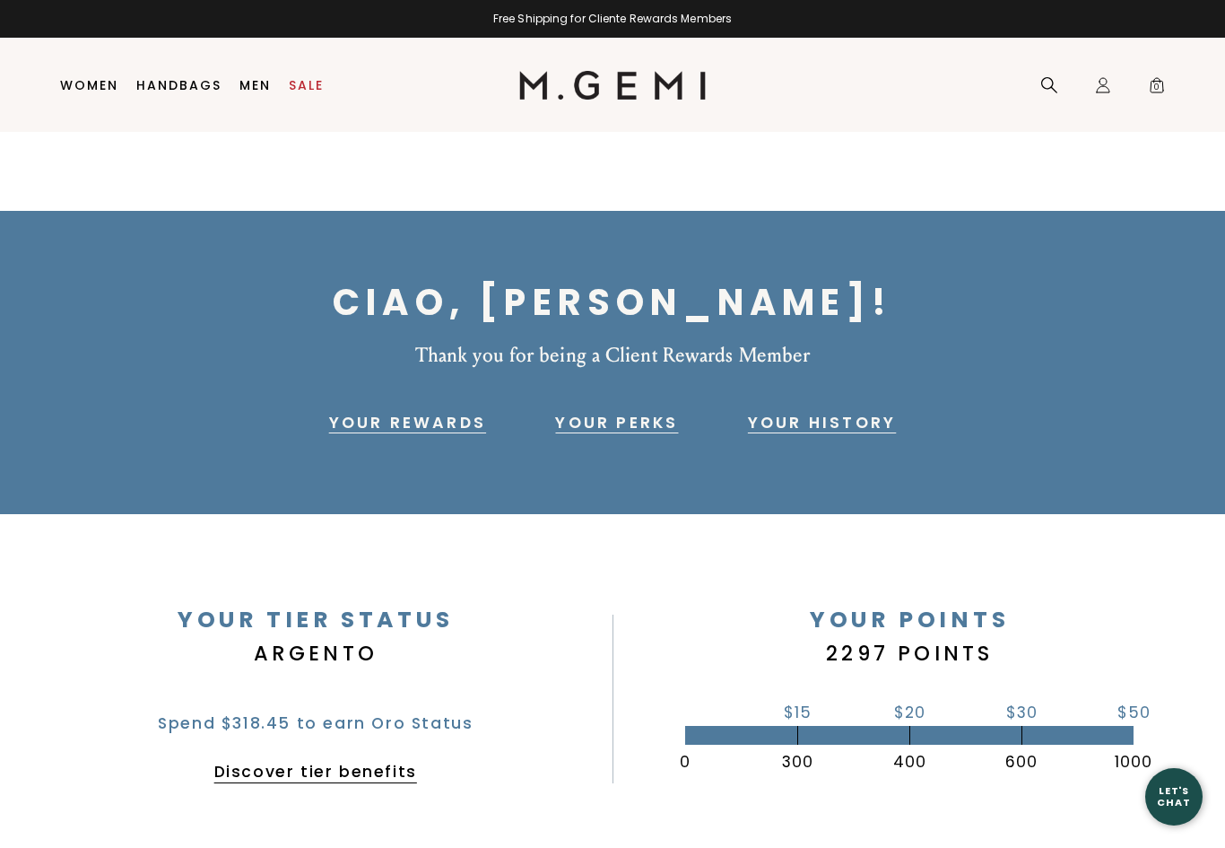
click at [671, 429] on link "Your Perks" at bounding box center [616, 423] width 123 height 22
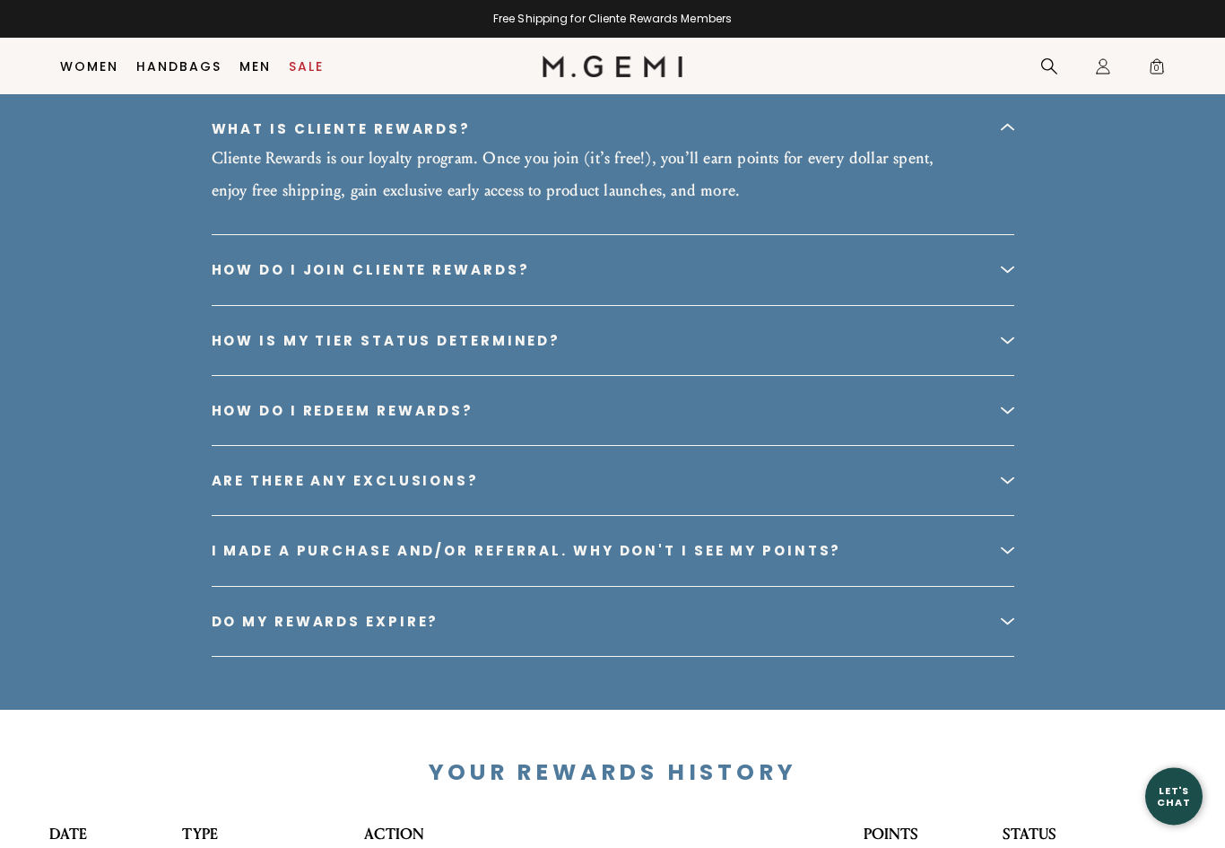
scroll to position [3548, 0]
